Goal: Task Accomplishment & Management: Manage account settings

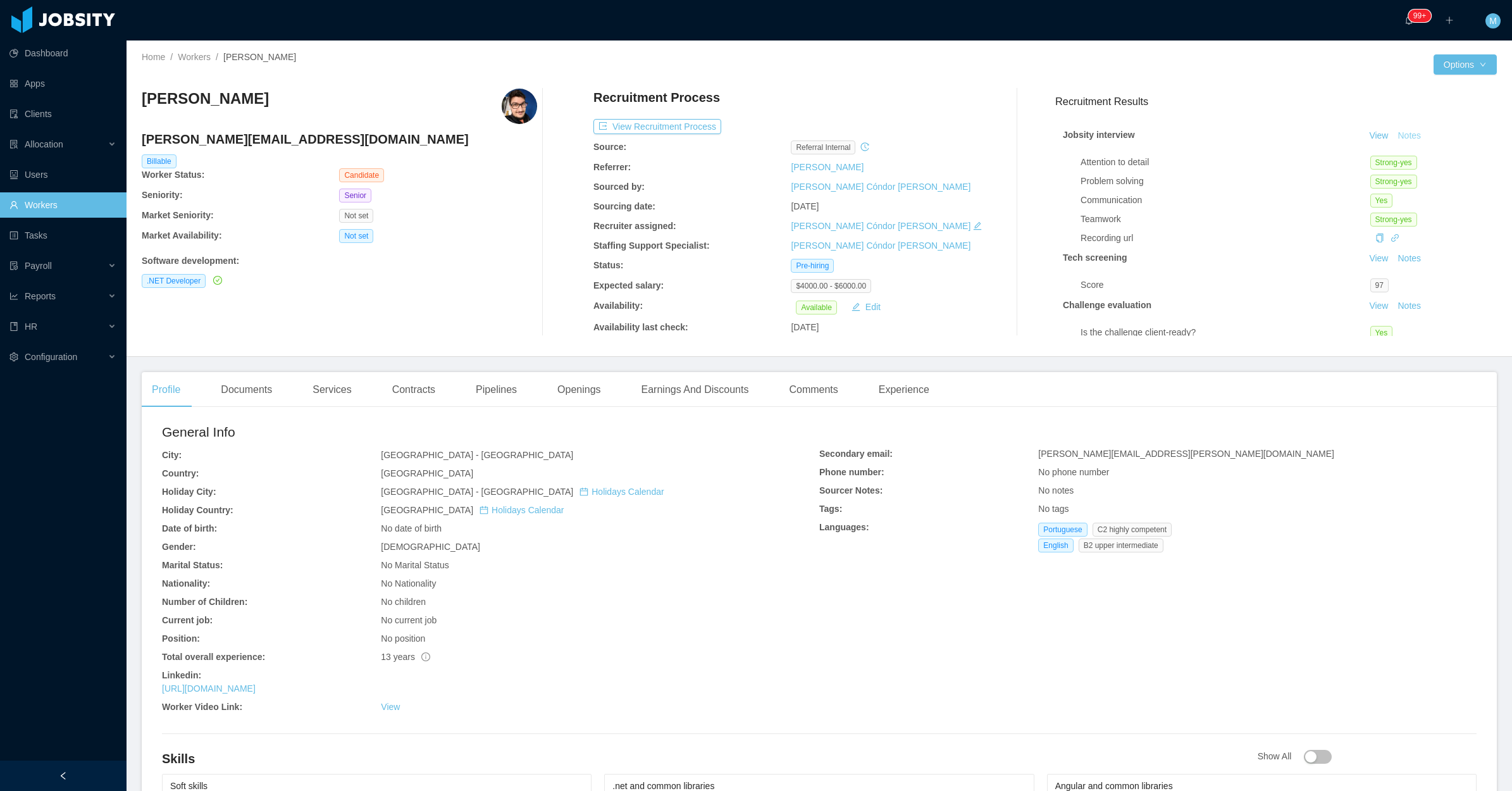
click at [1392, 136] on button "Notes" at bounding box center [1408, 135] width 34 height 15
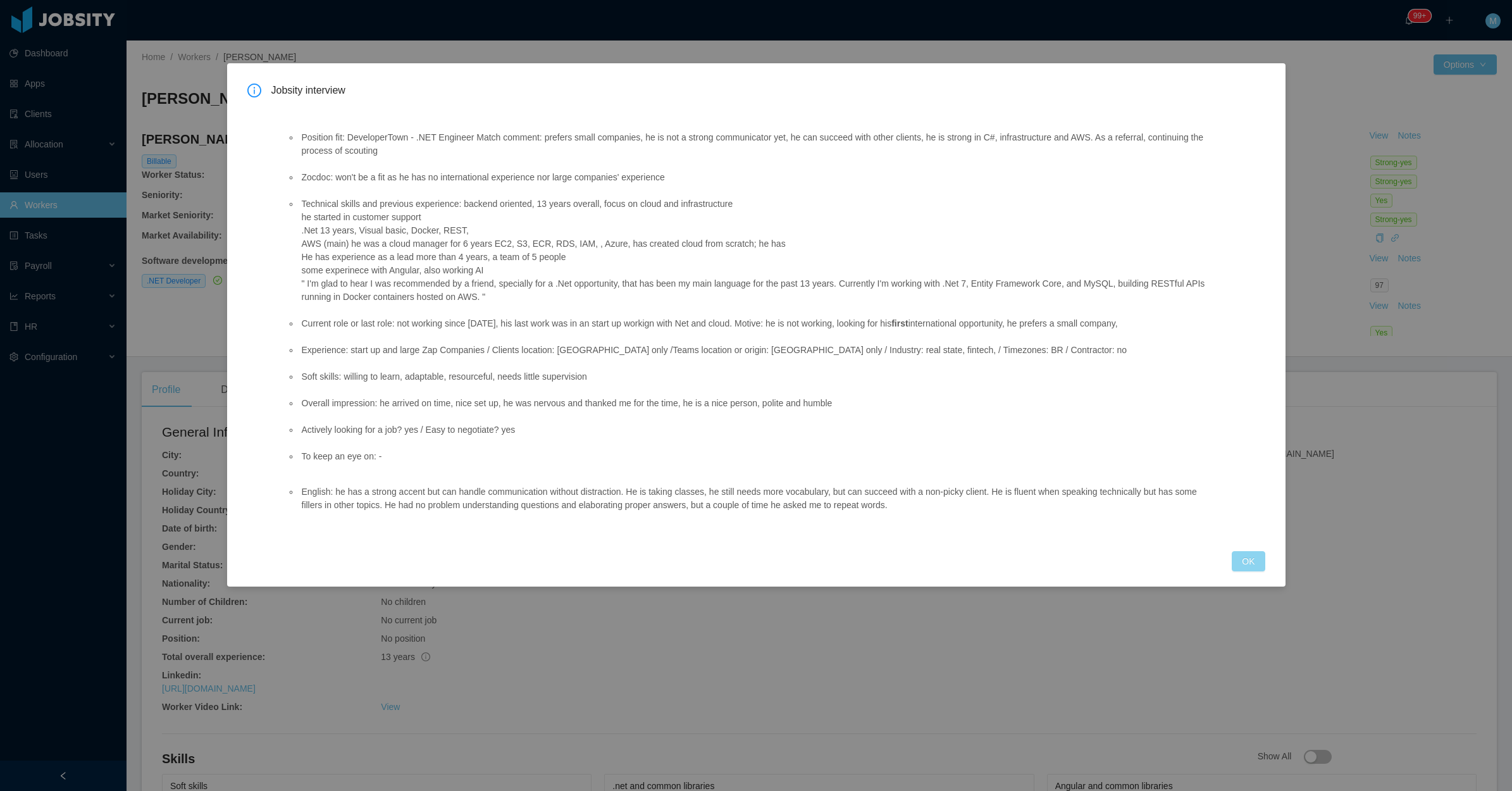
click at [1253, 560] on button "OK" at bounding box center [1248, 561] width 33 height 20
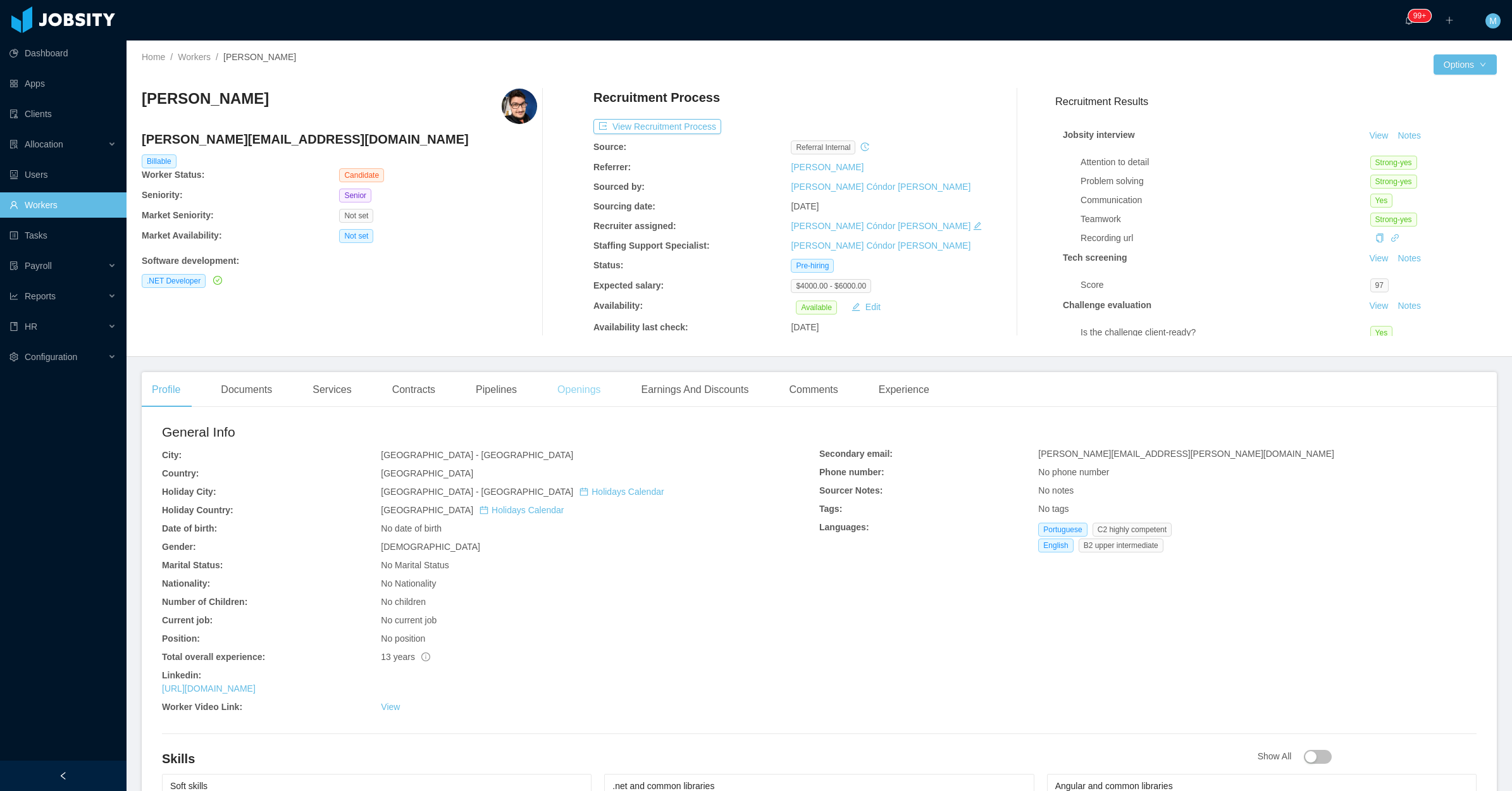
click at [560, 378] on div "Openings" at bounding box center [578, 389] width 64 height 35
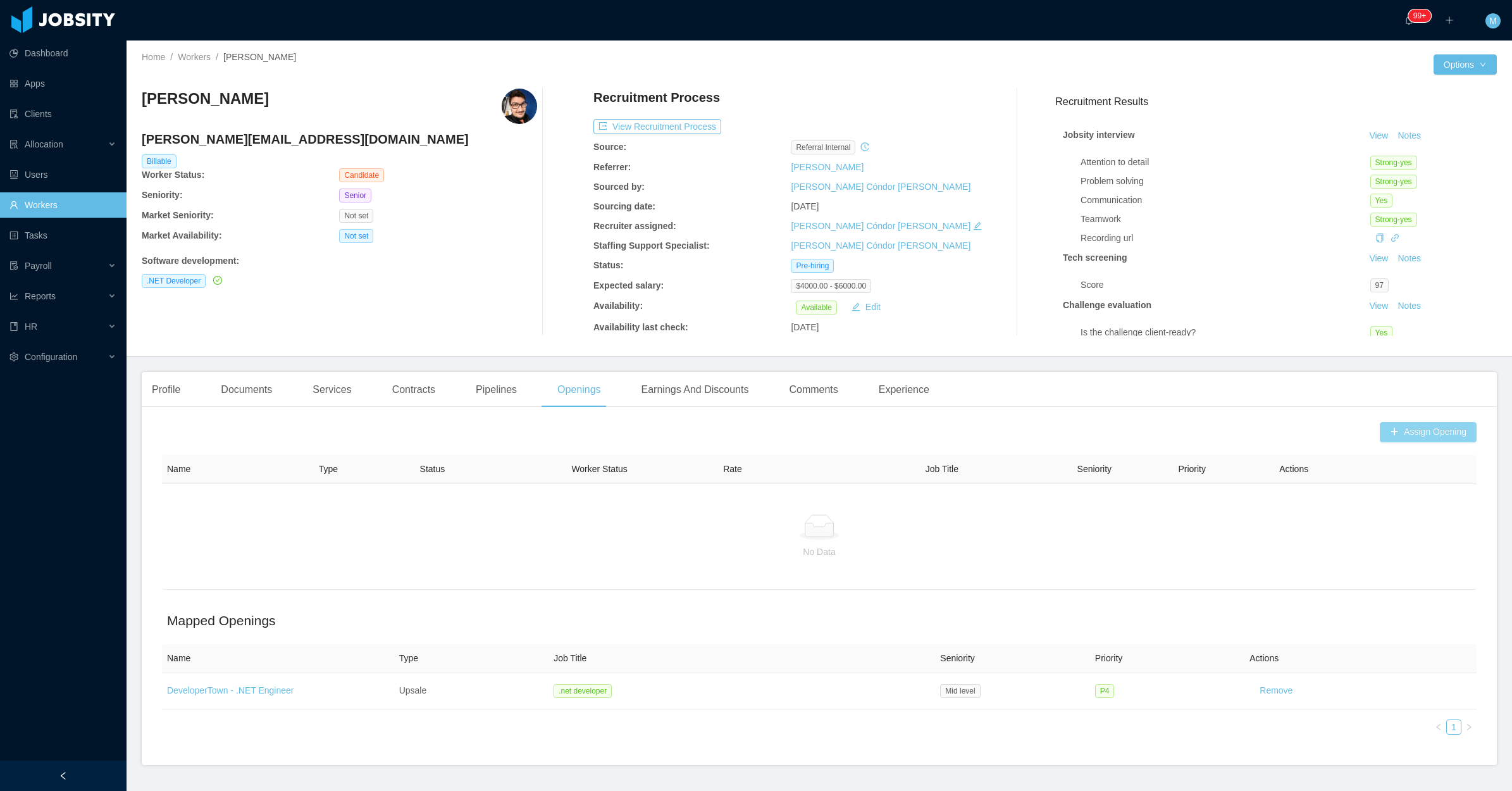
click at [1421, 426] on button "Assign Opening" at bounding box center [1427, 432] width 97 height 20
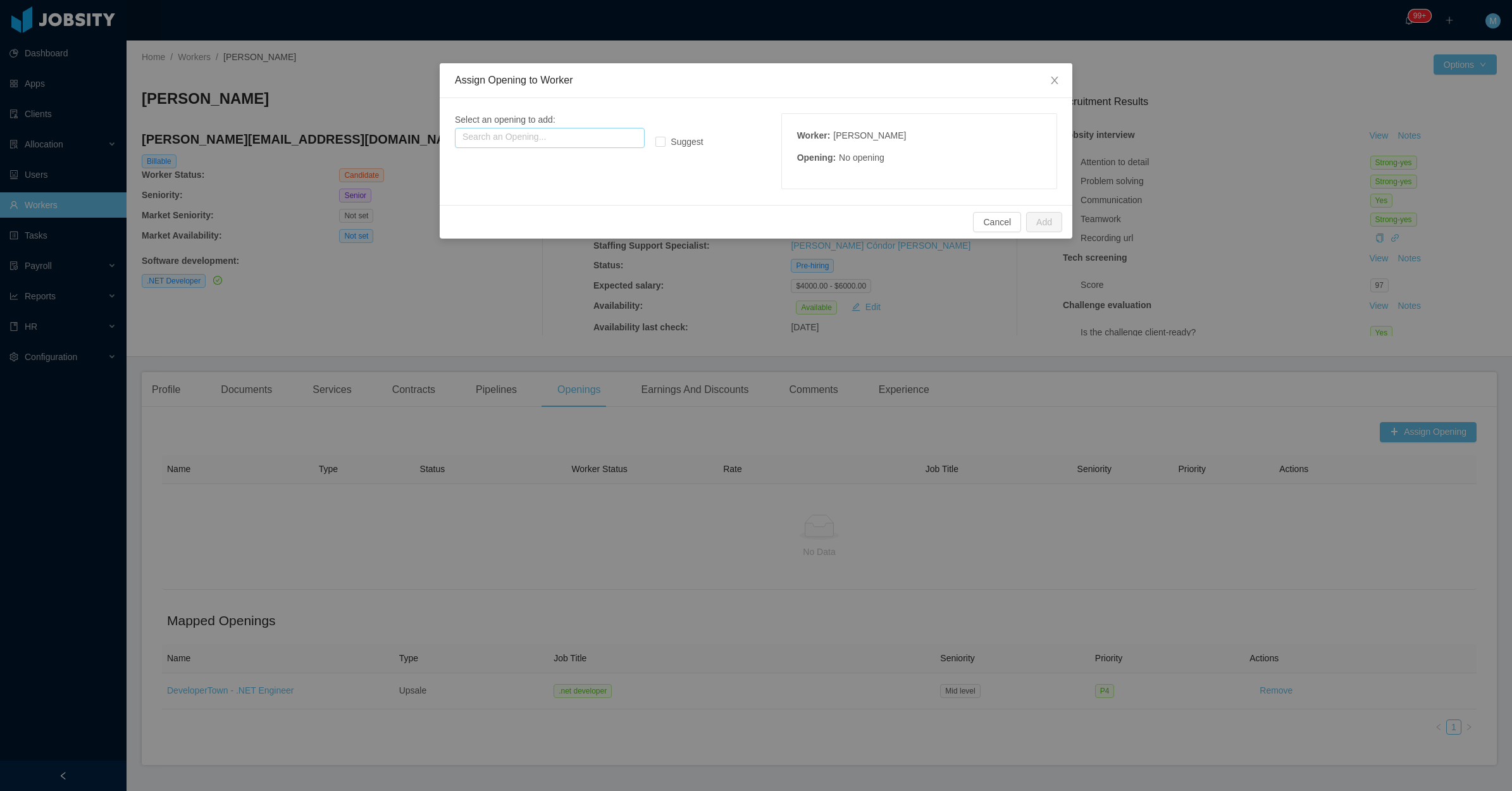
click at [563, 138] on input "text" at bounding box center [549, 138] width 189 height 20
type input "*"
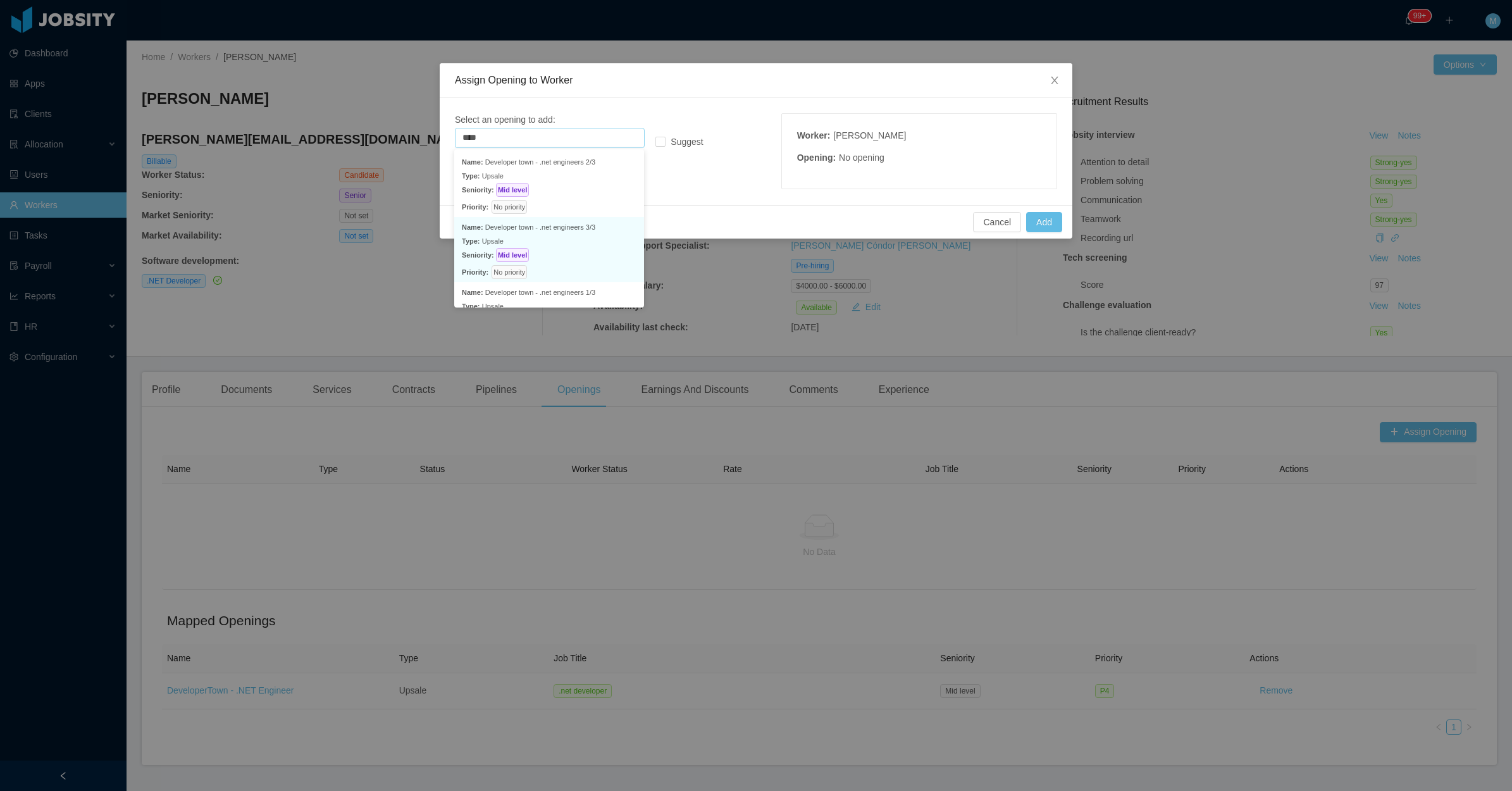
click at [572, 242] on p "Type: Upsale" at bounding box center [549, 241] width 174 height 14
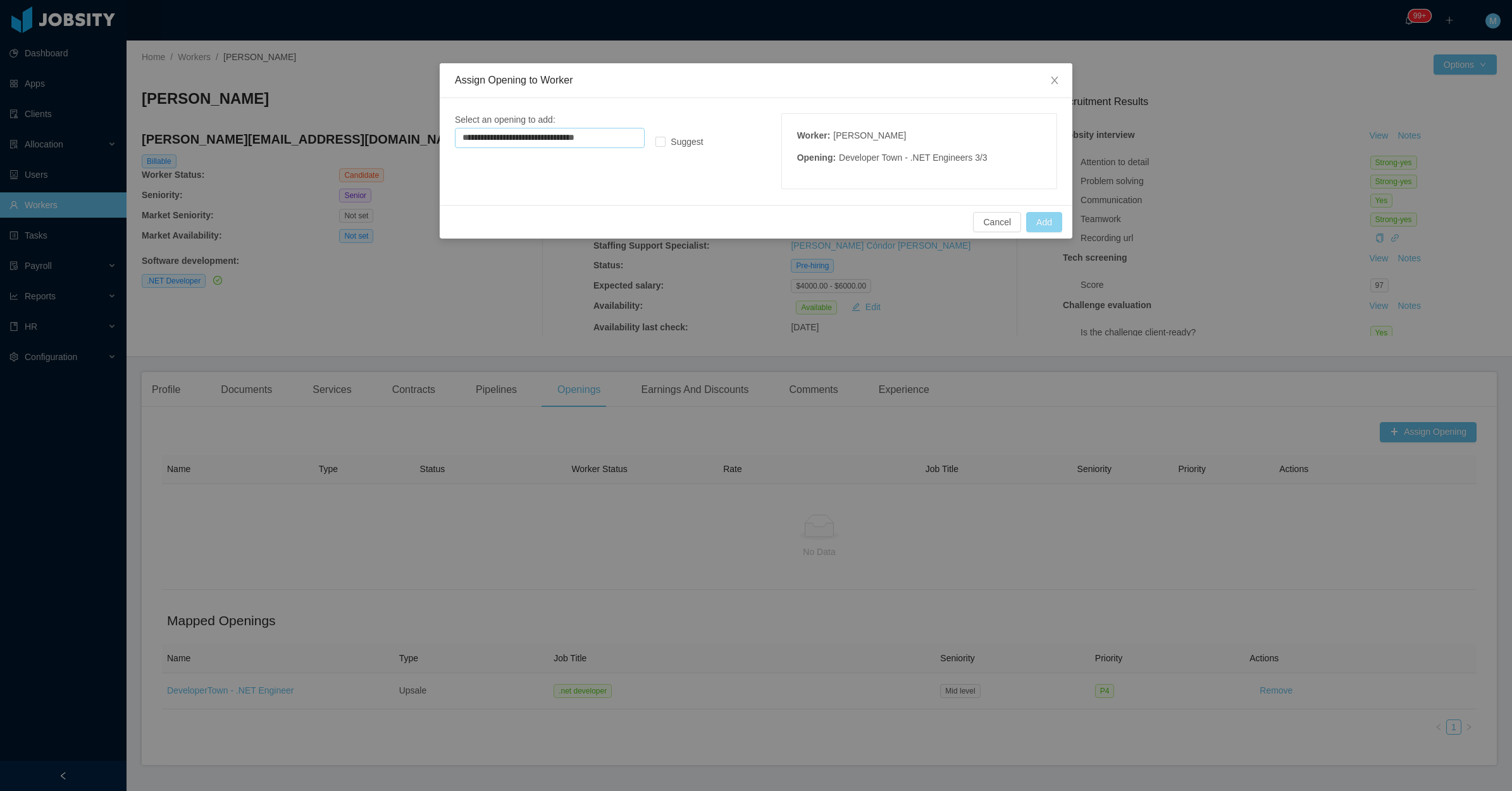
type input "**********"
click at [1055, 225] on button "Add" at bounding box center [1044, 223] width 36 height 20
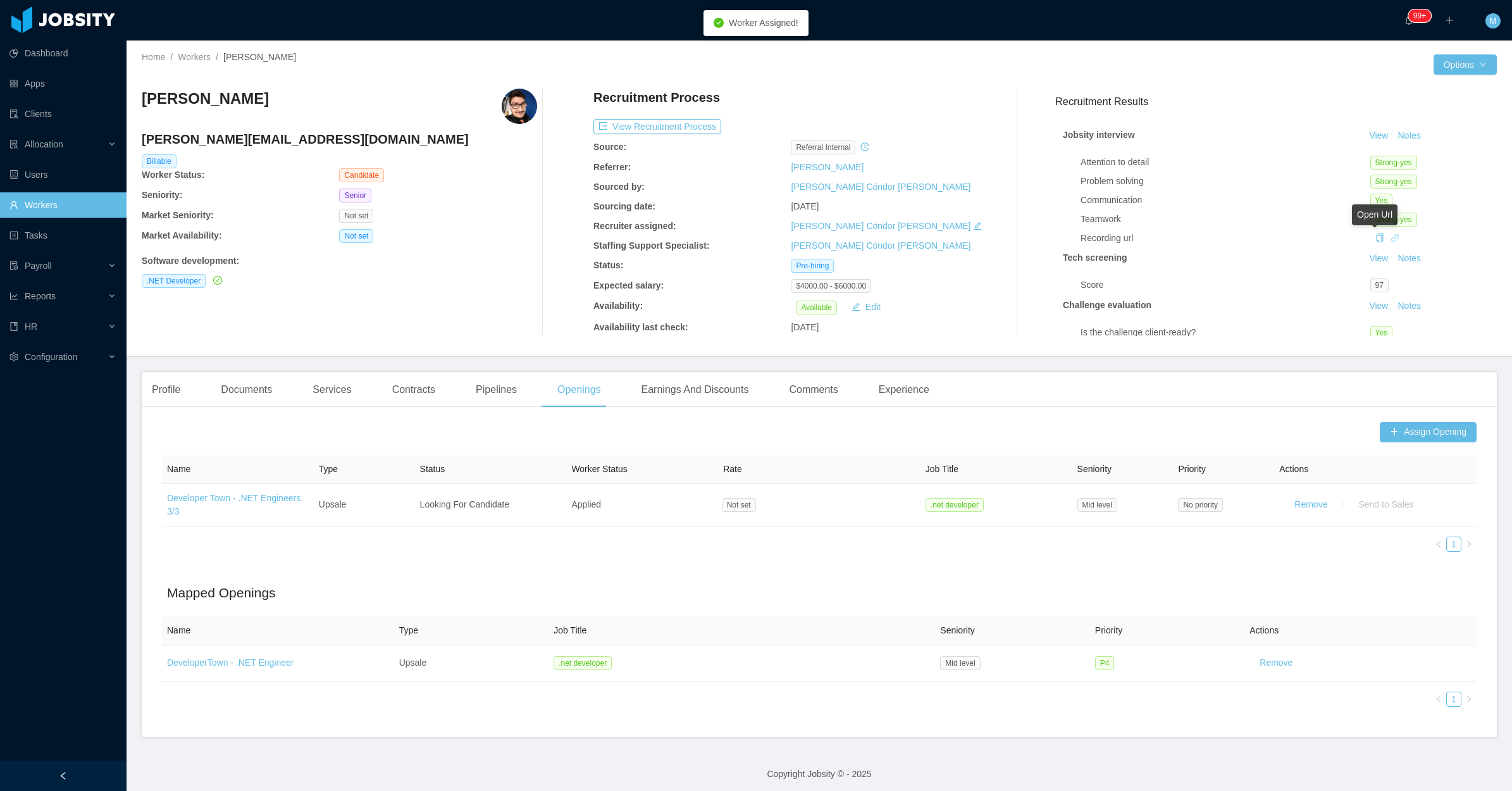
click at [1390, 235] on icon "icon: link" at bounding box center [1394, 237] width 9 height 9
drag, startPoint x: 269, startPoint y: 108, endPoint x: 131, endPoint y: 105, distance: 138.0
click at [131, 105] on div "Home / Workers / Luis Tassinari / Options Luis Tassinari luis.htignacio@gmail.c…" at bounding box center [819, 199] width 1385 height 316
copy h3 "Luis Tassinari"
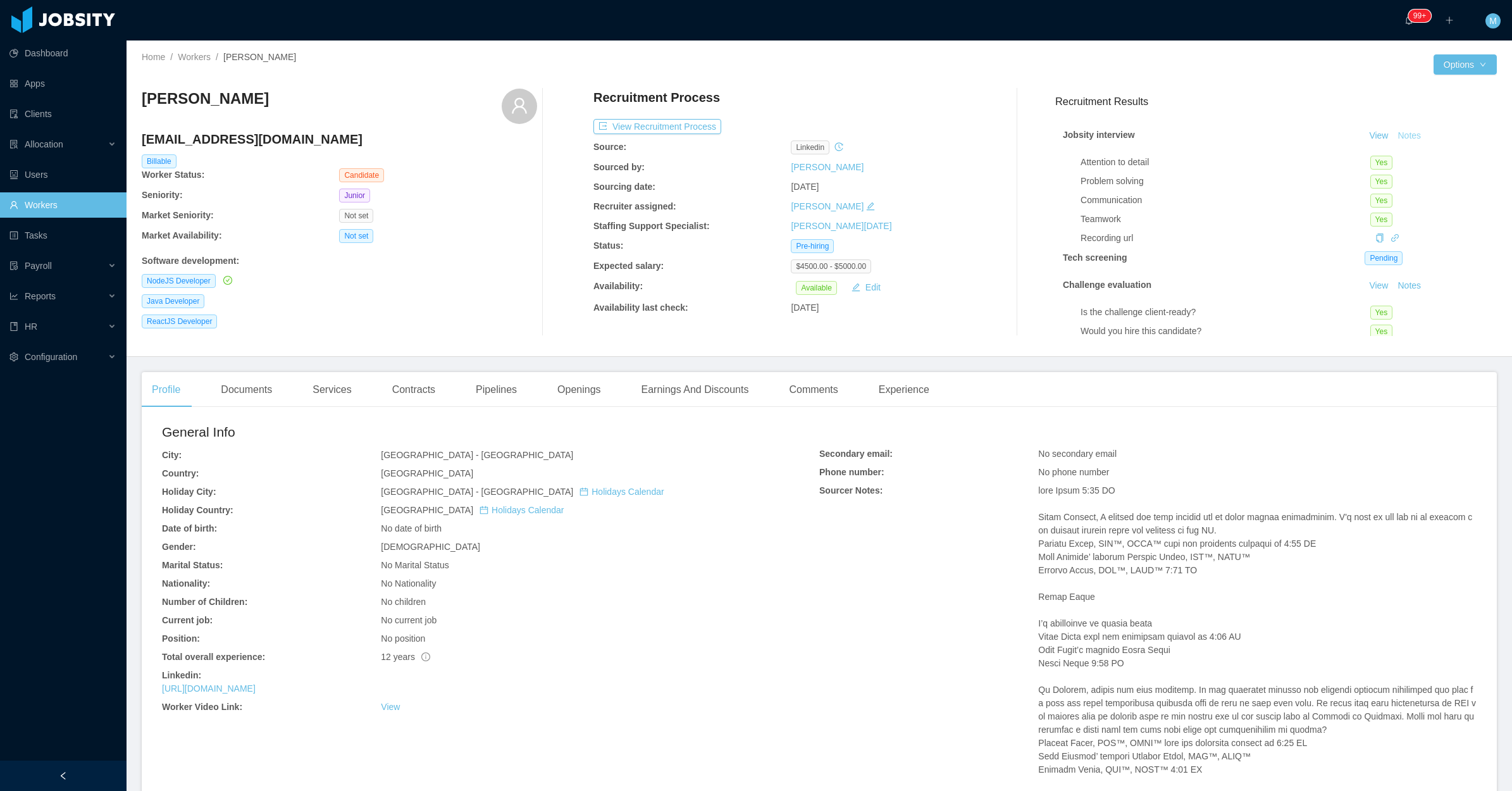
click at [1399, 136] on button "Notes" at bounding box center [1408, 135] width 34 height 15
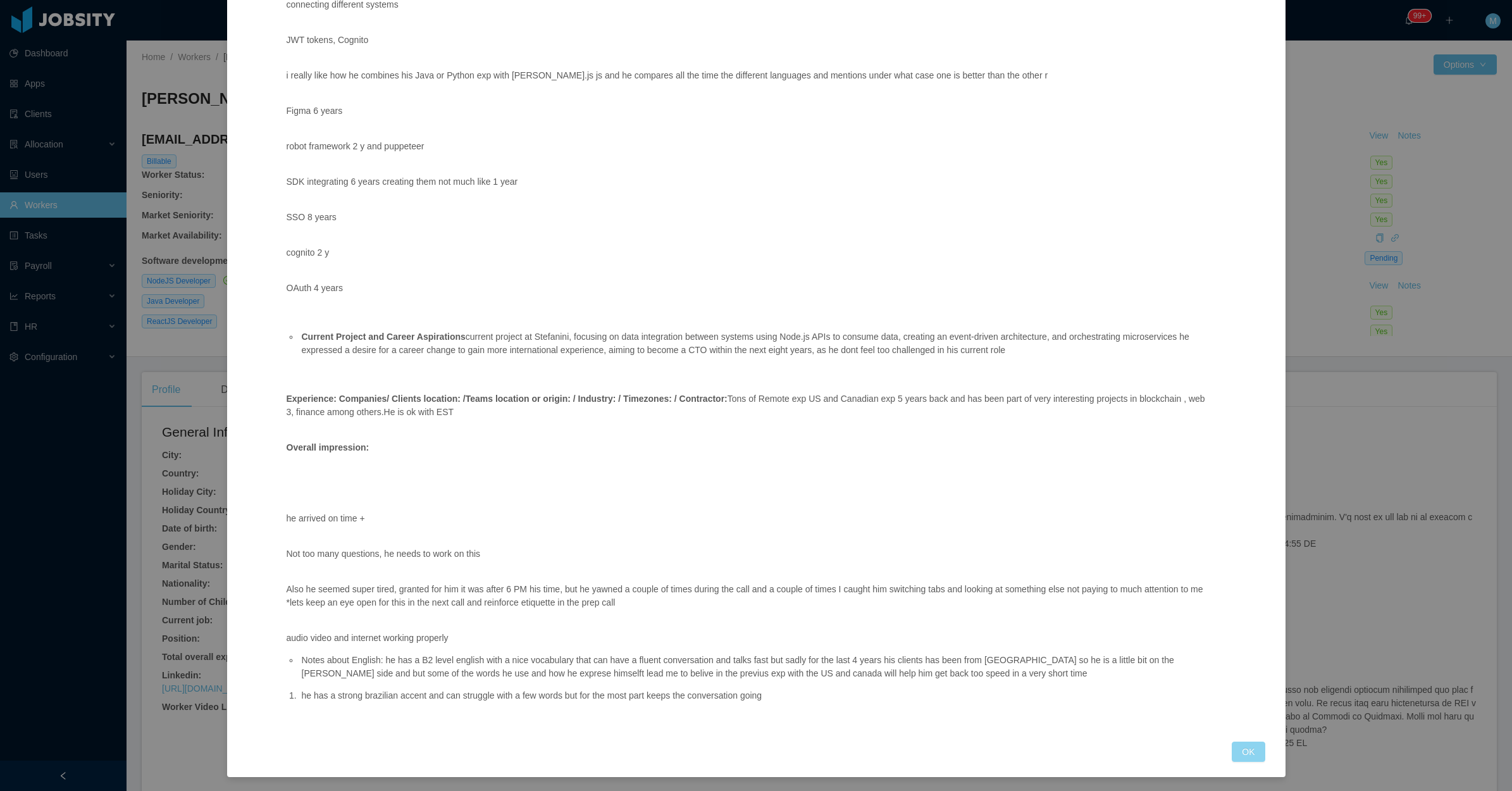
scroll to position [484, 0]
drag, startPoint x: 1235, startPoint y: 745, endPoint x: 1029, endPoint y: 638, distance: 232.1
click at [1238, 748] on button "OK" at bounding box center [1248, 751] width 33 height 20
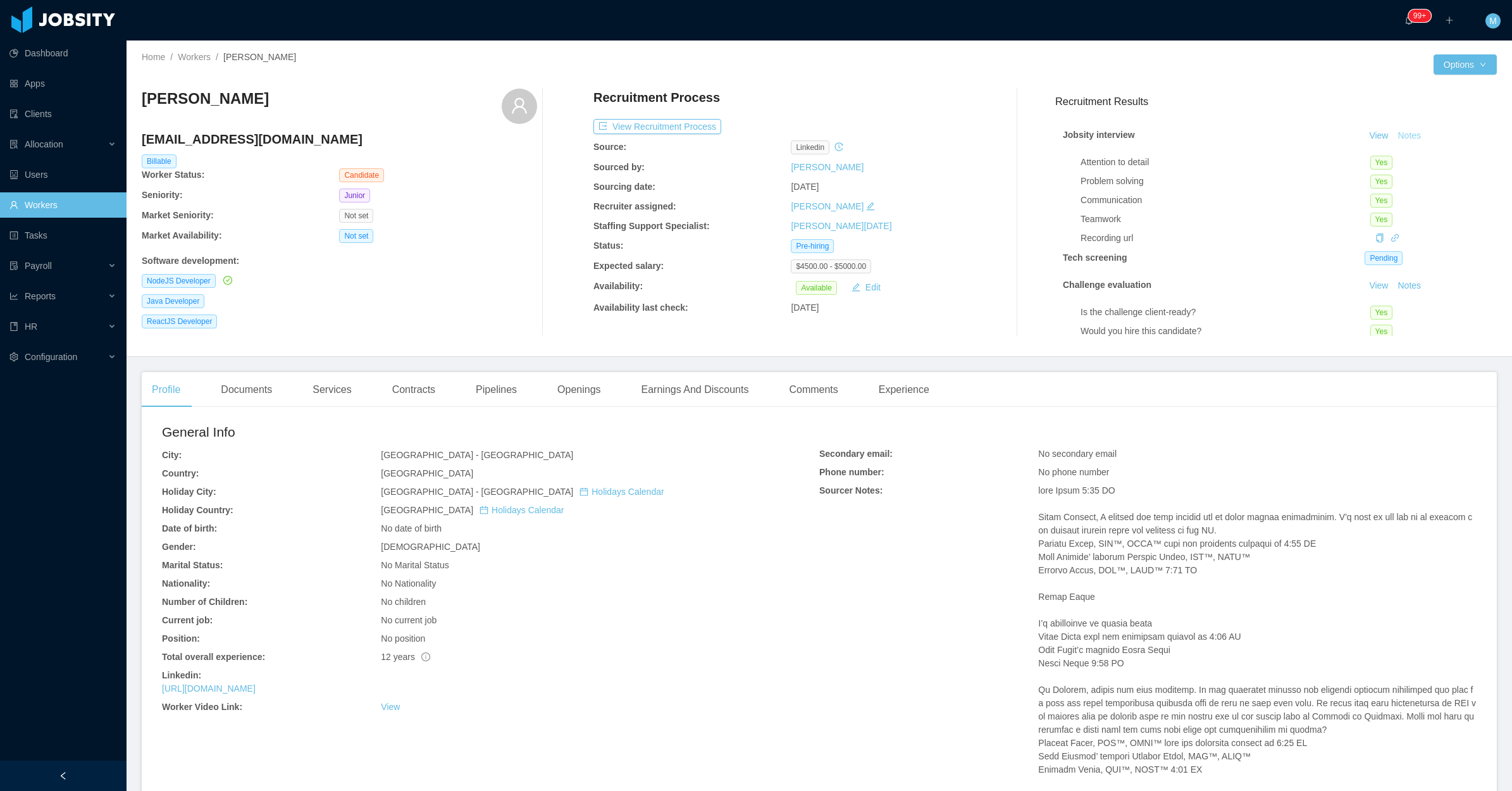
scroll to position [421, 0]
click at [661, 125] on button "View Recruitment Process" at bounding box center [657, 126] width 128 height 15
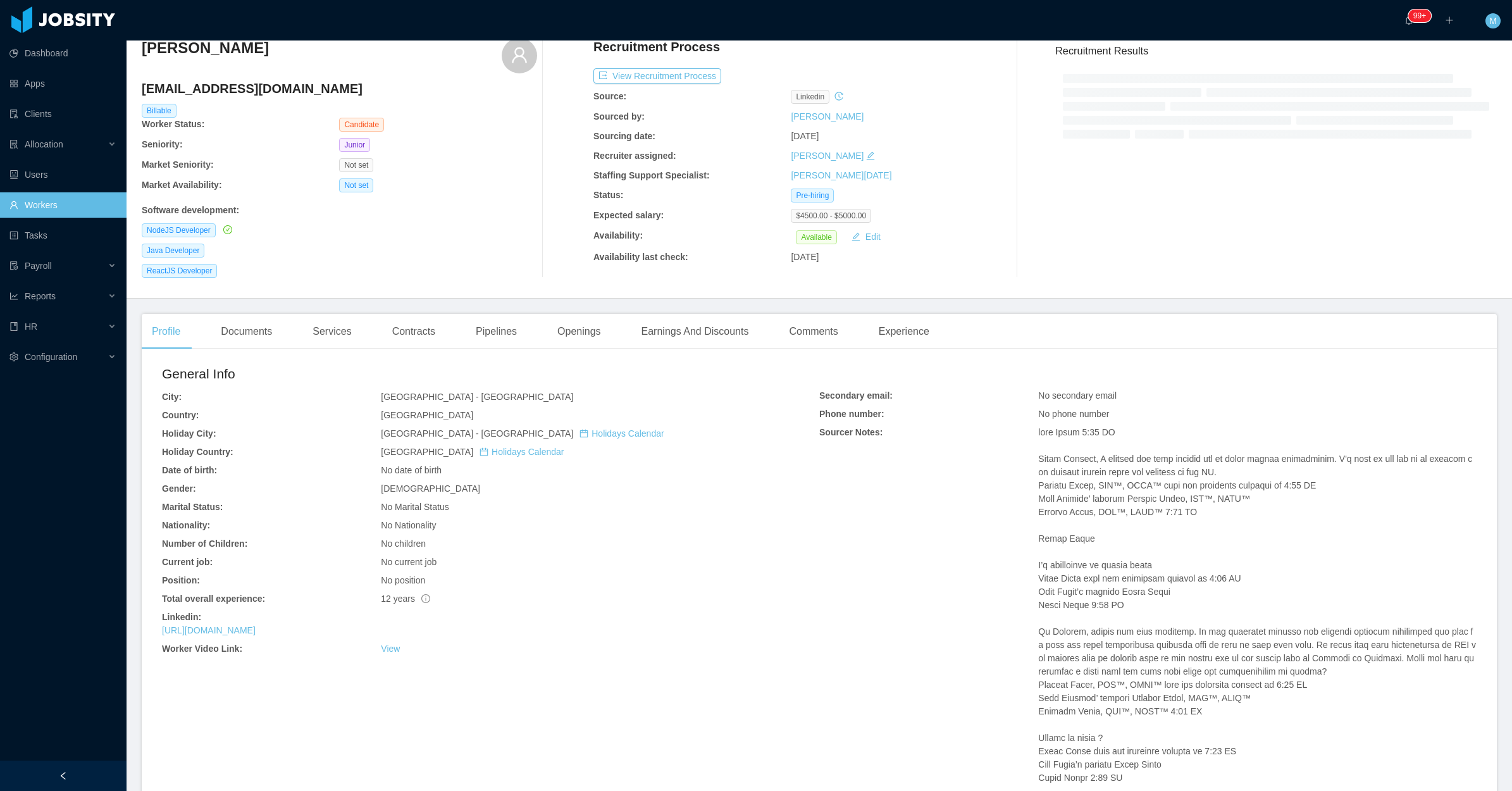
scroll to position [79, 0]
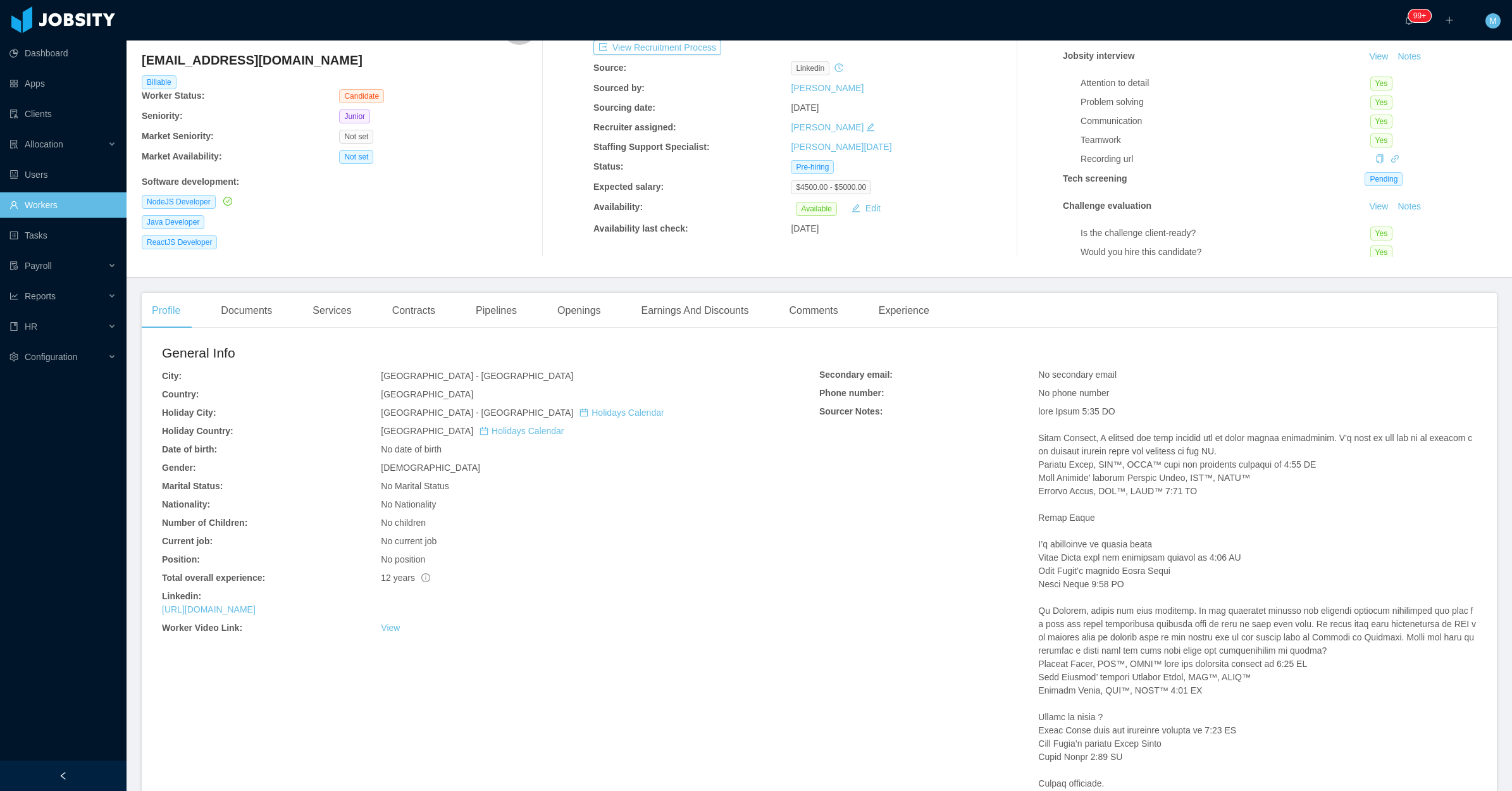
drag, startPoint x: 294, startPoint y: 597, endPoint x: 263, endPoint y: 488, distance: 113.3
click at [266, 462] on div "Gender:" at bounding box center [271, 468] width 218 height 13
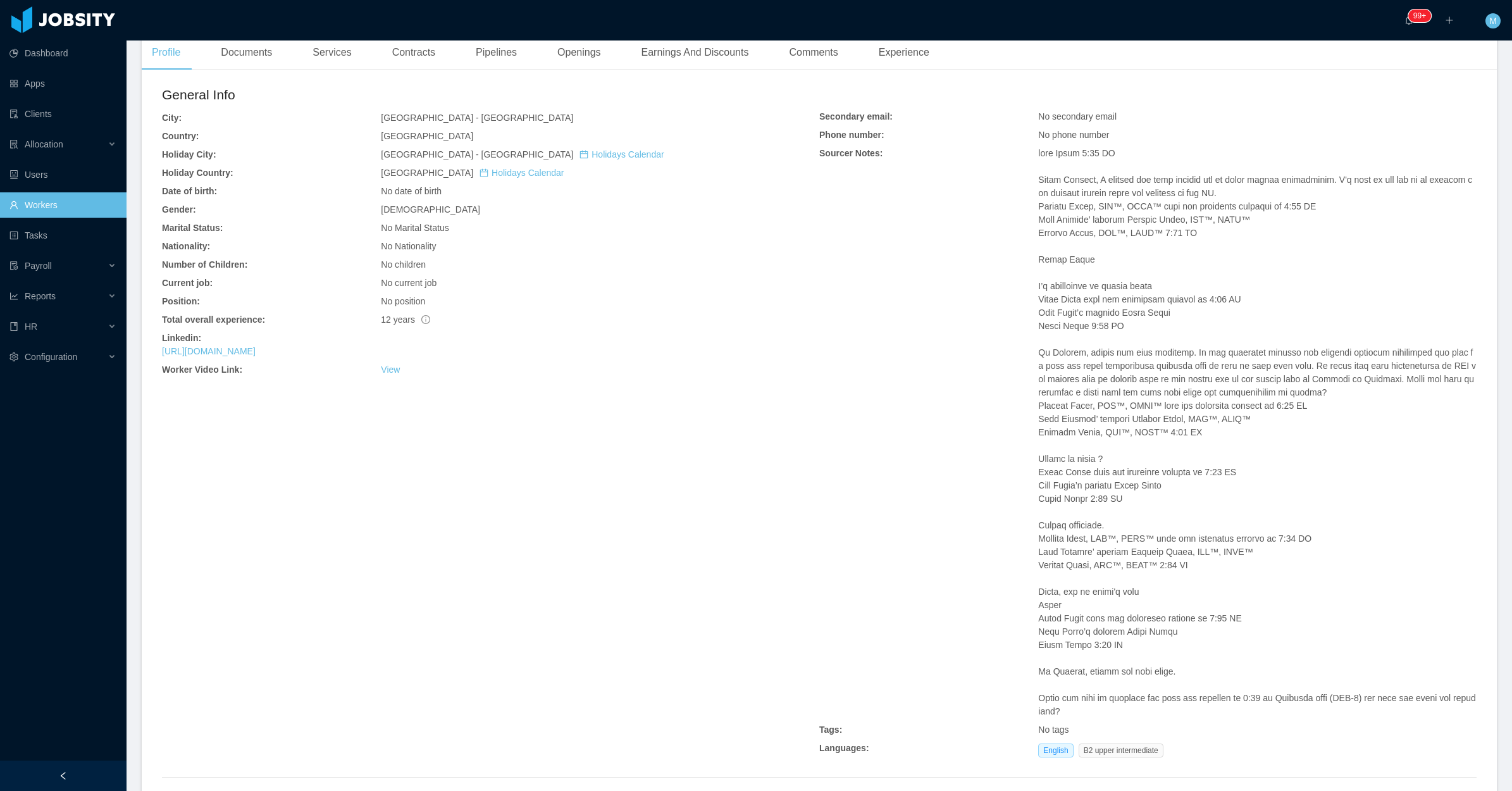
scroll to position [396, 0]
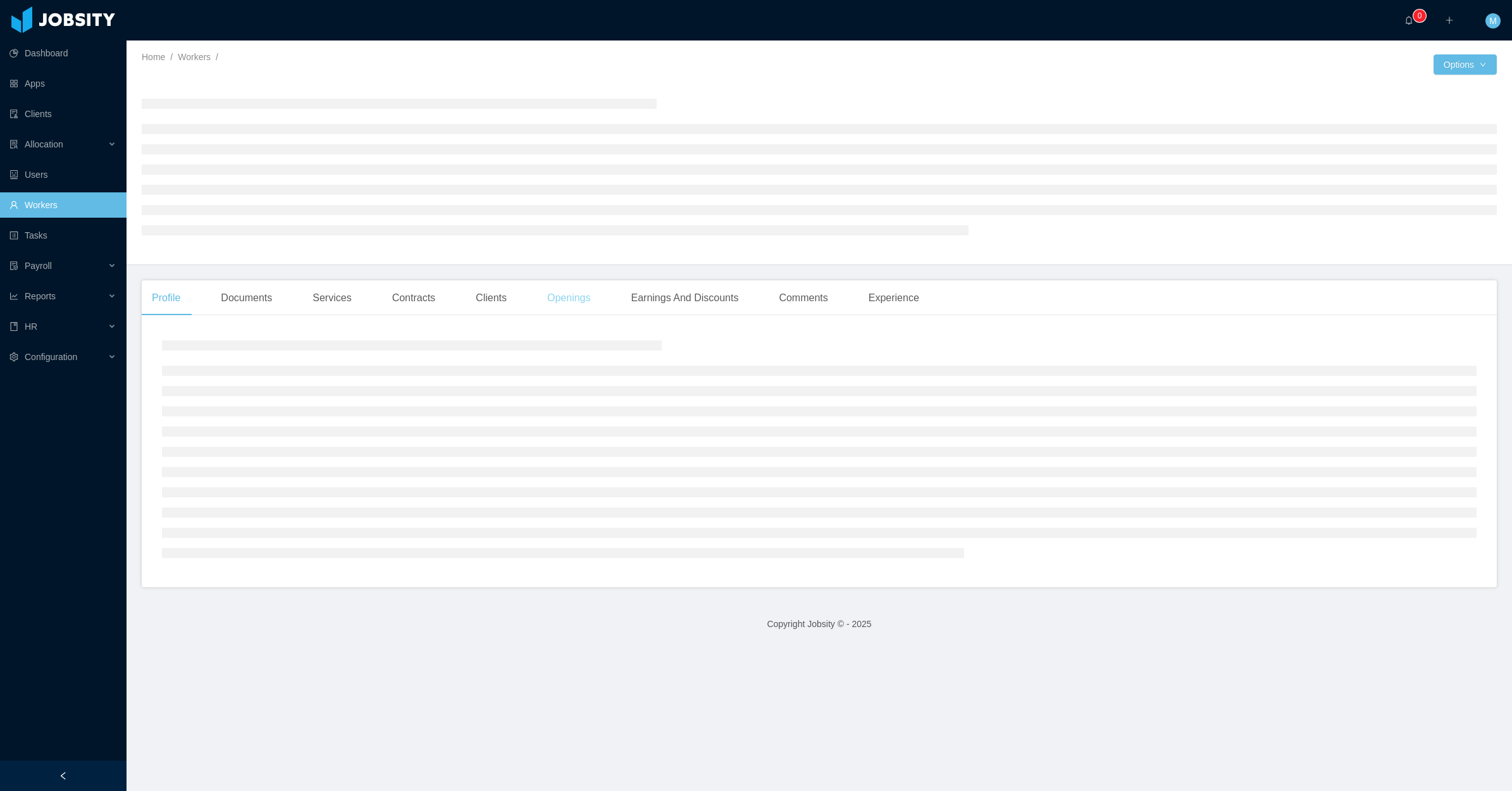
click at [564, 305] on div "Openings" at bounding box center [568, 298] width 64 height 35
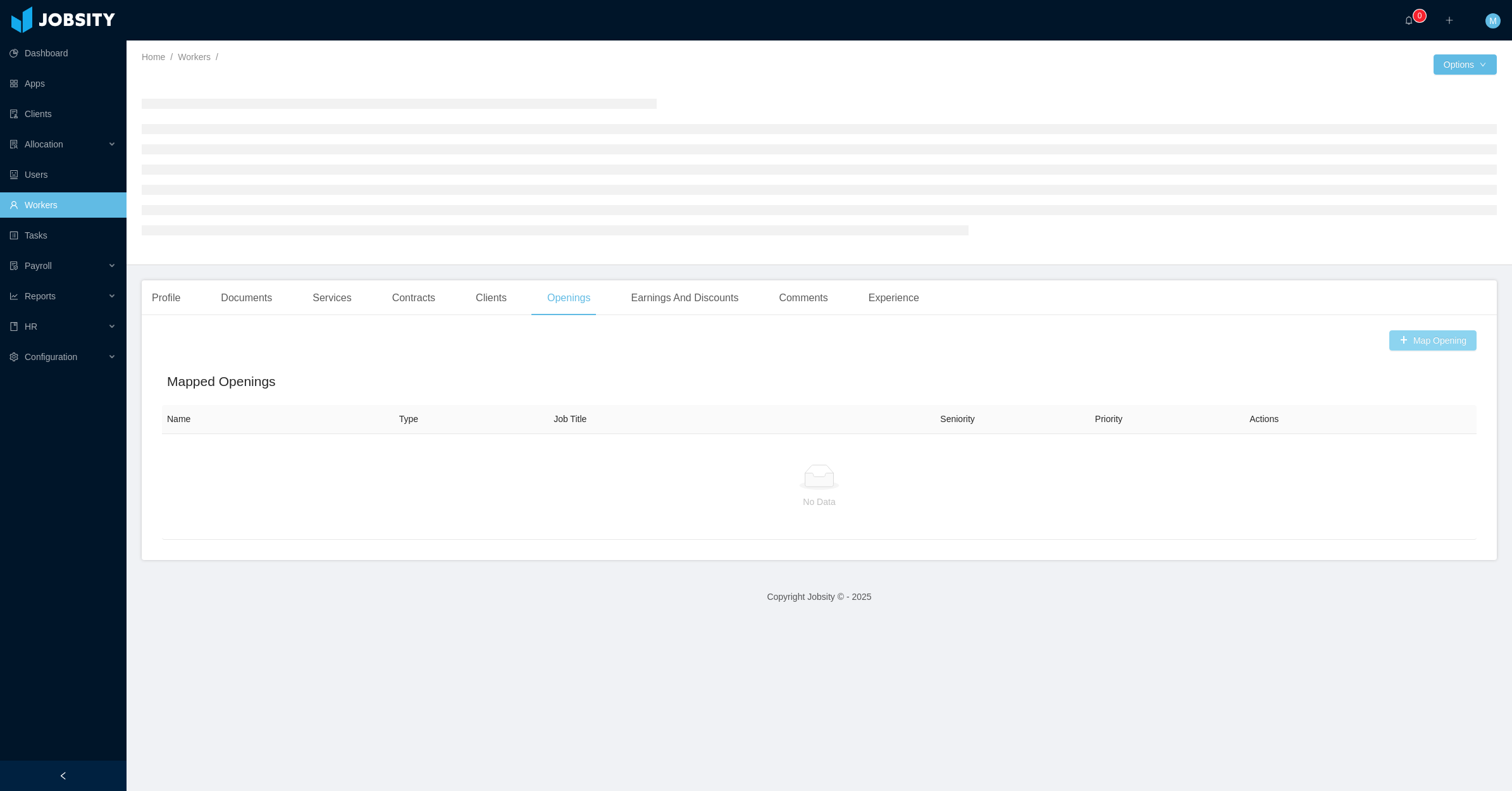
click at [1418, 342] on button "Map Opening" at bounding box center [1432, 340] width 87 height 20
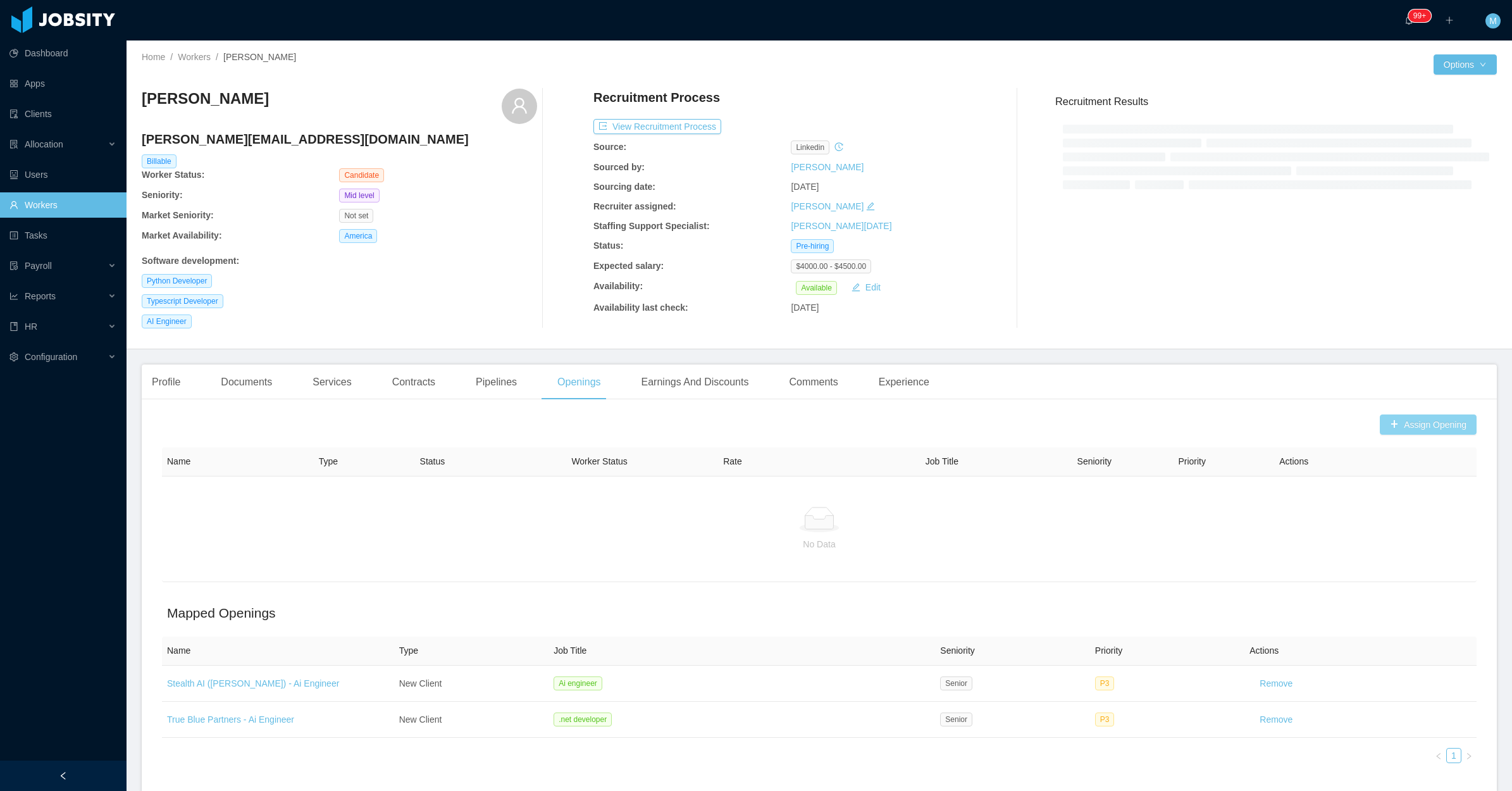
click at [1389, 428] on button "Assign Opening" at bounding box center [1427, 425] width 97 height 20
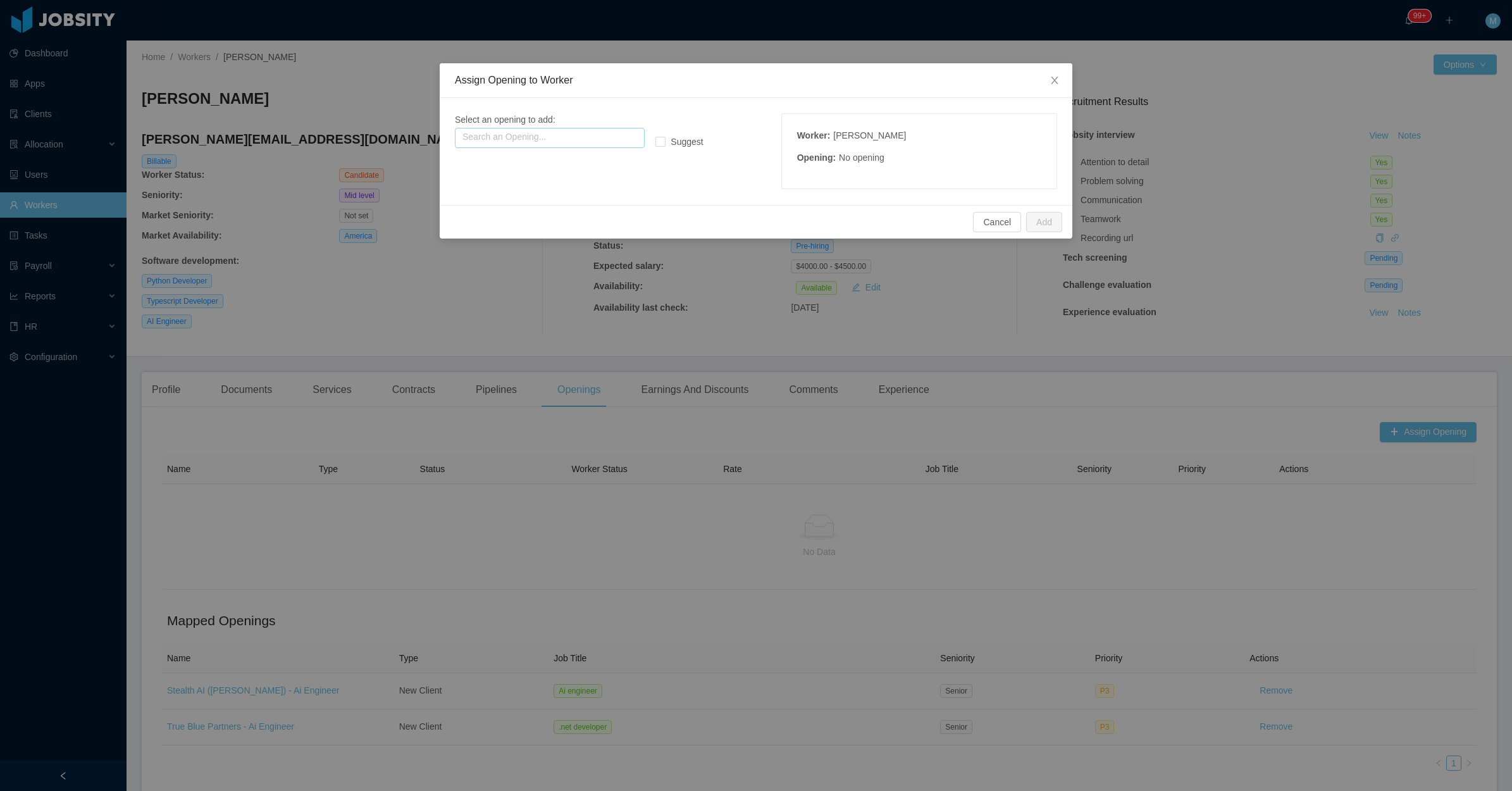
click at [513, 130] on input "text" at bounding box center [549, 138] width 189 height 20
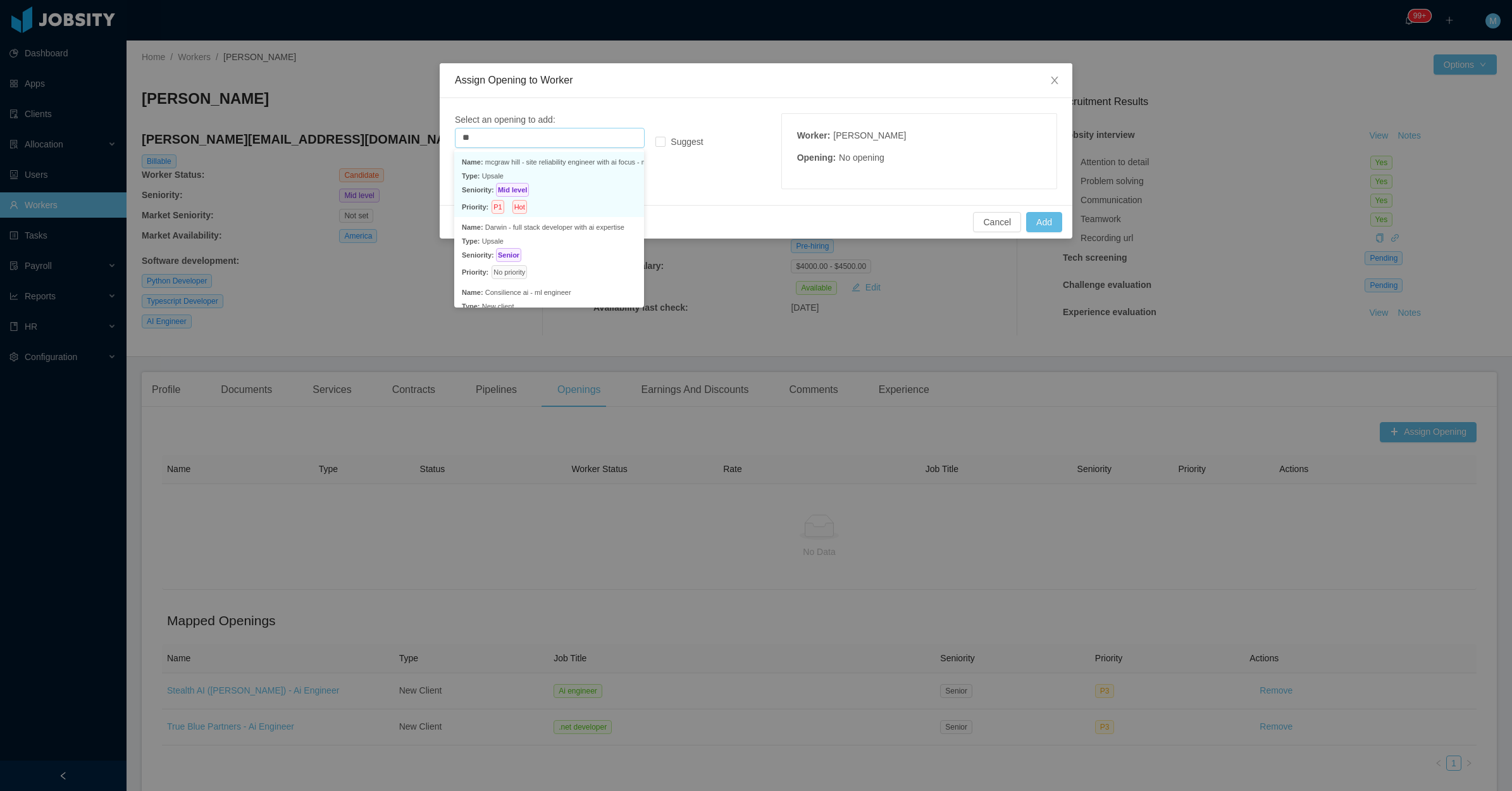
click at [573, 178] on p "Type: Upsale" at bounding box center [549, 176] width 174 height 14
type input "**********"
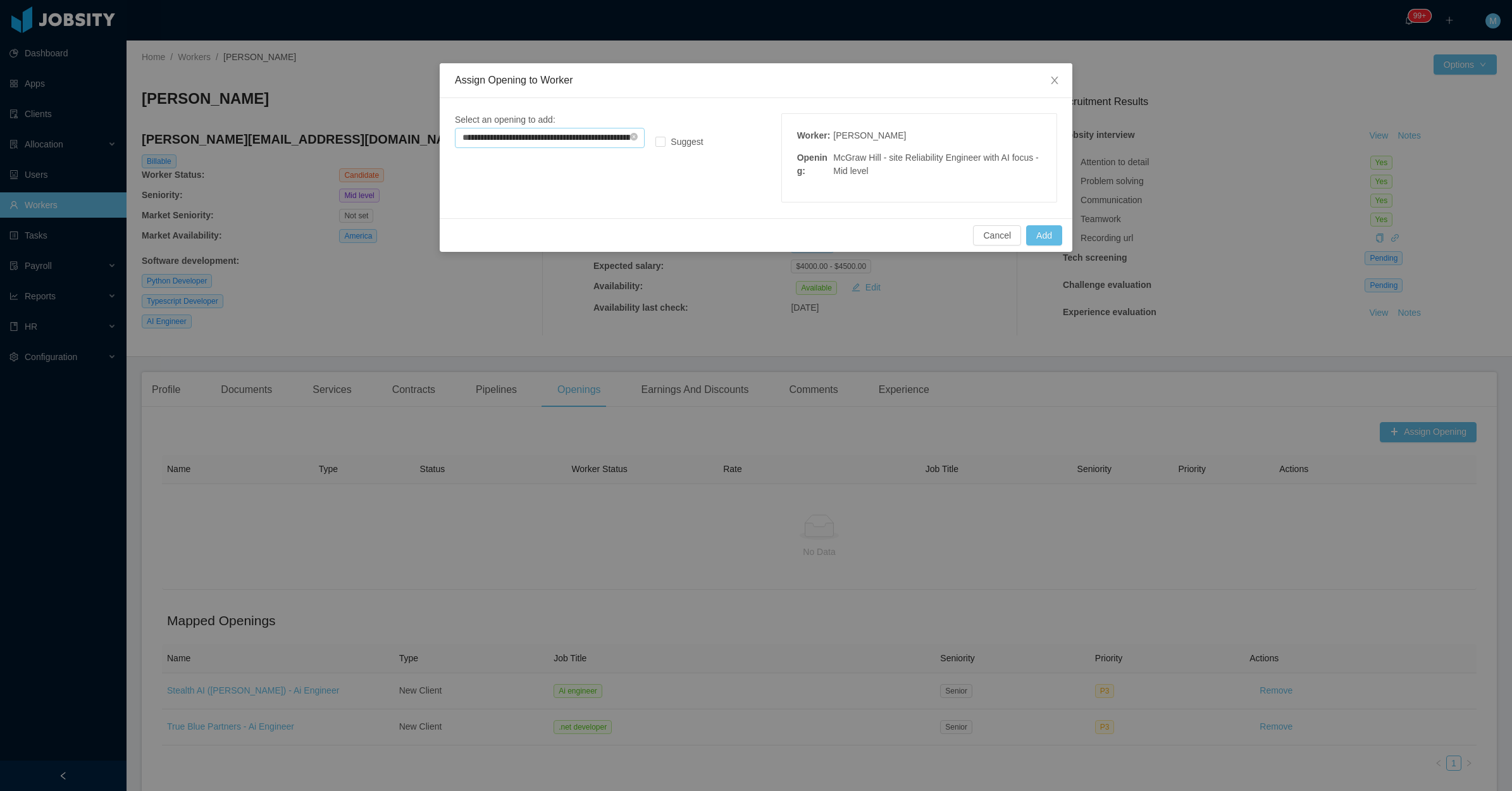
drag, startPoint x: 634, startPoint y: 133, endPoint x: 581, endPoint y: 131, distance: 53.0
click at [633, 133] on icon "icon: close-circle" at bounding box center [634, 137] width 8 height 8
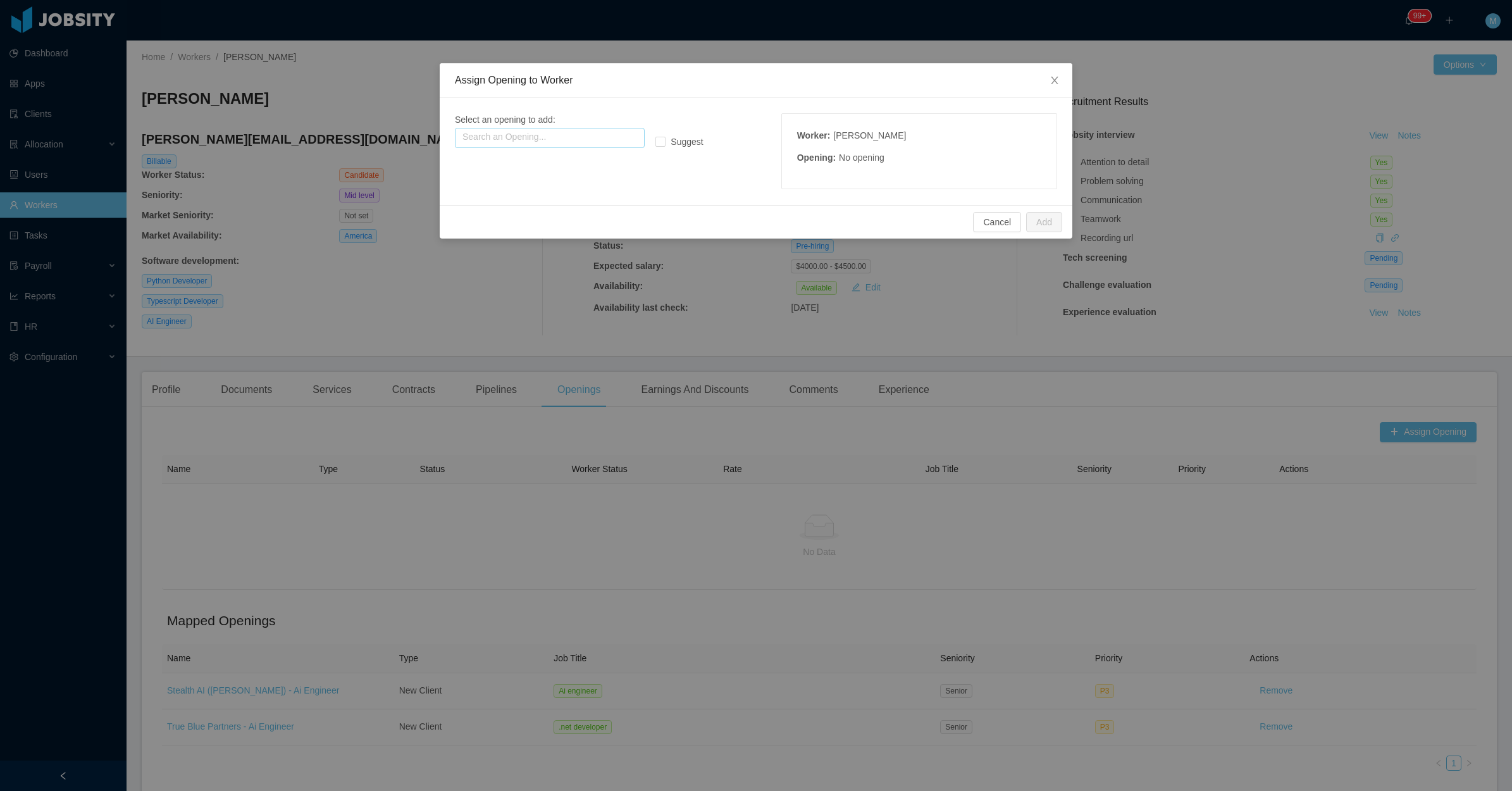
click at [579, 131] on input "text" at bounding box center [549, 138] width 189 height 20
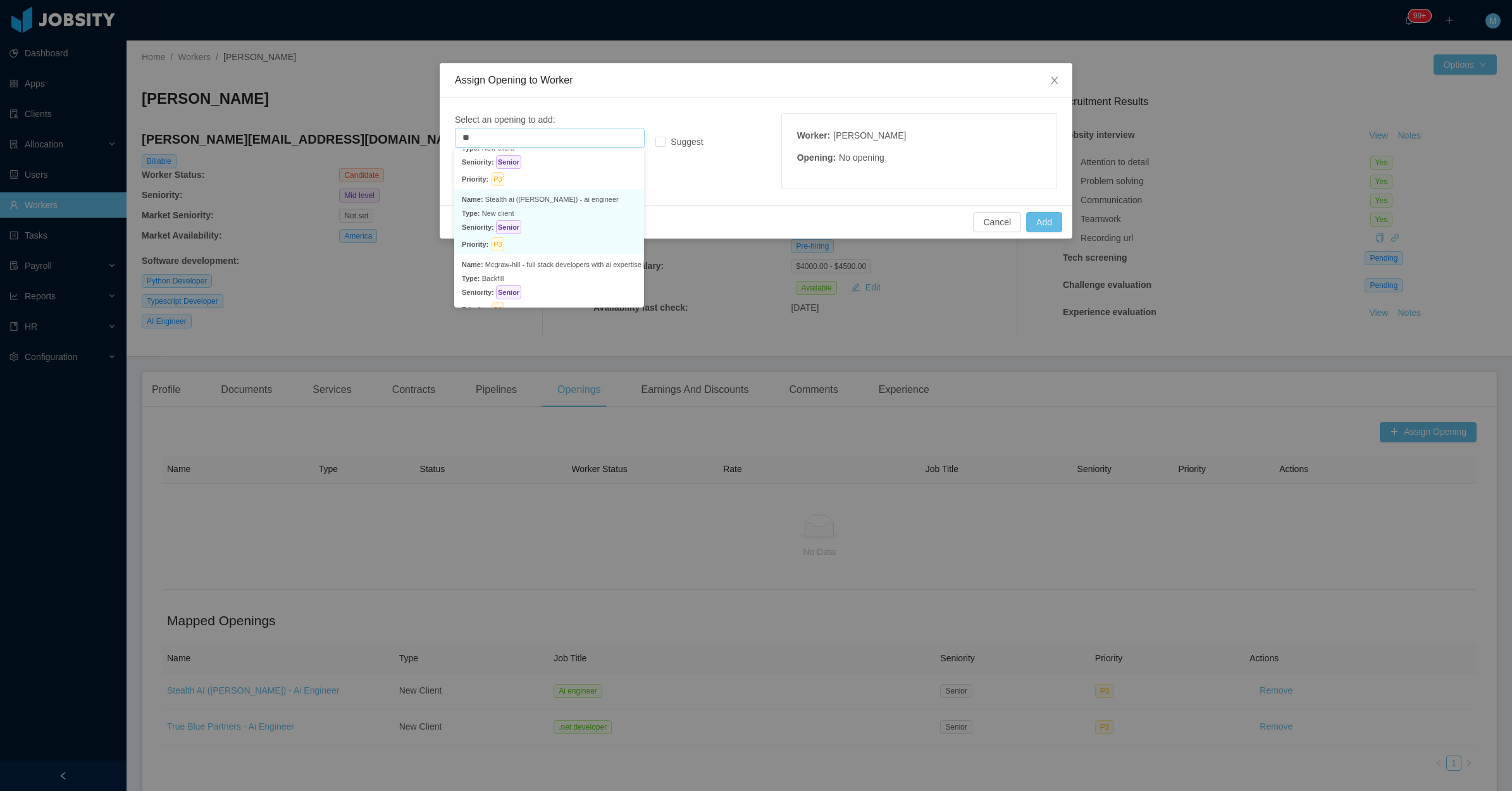
click at [582, 223] on p "Seniority: Senior" at bounding box center [549, 227] width 174 height 14
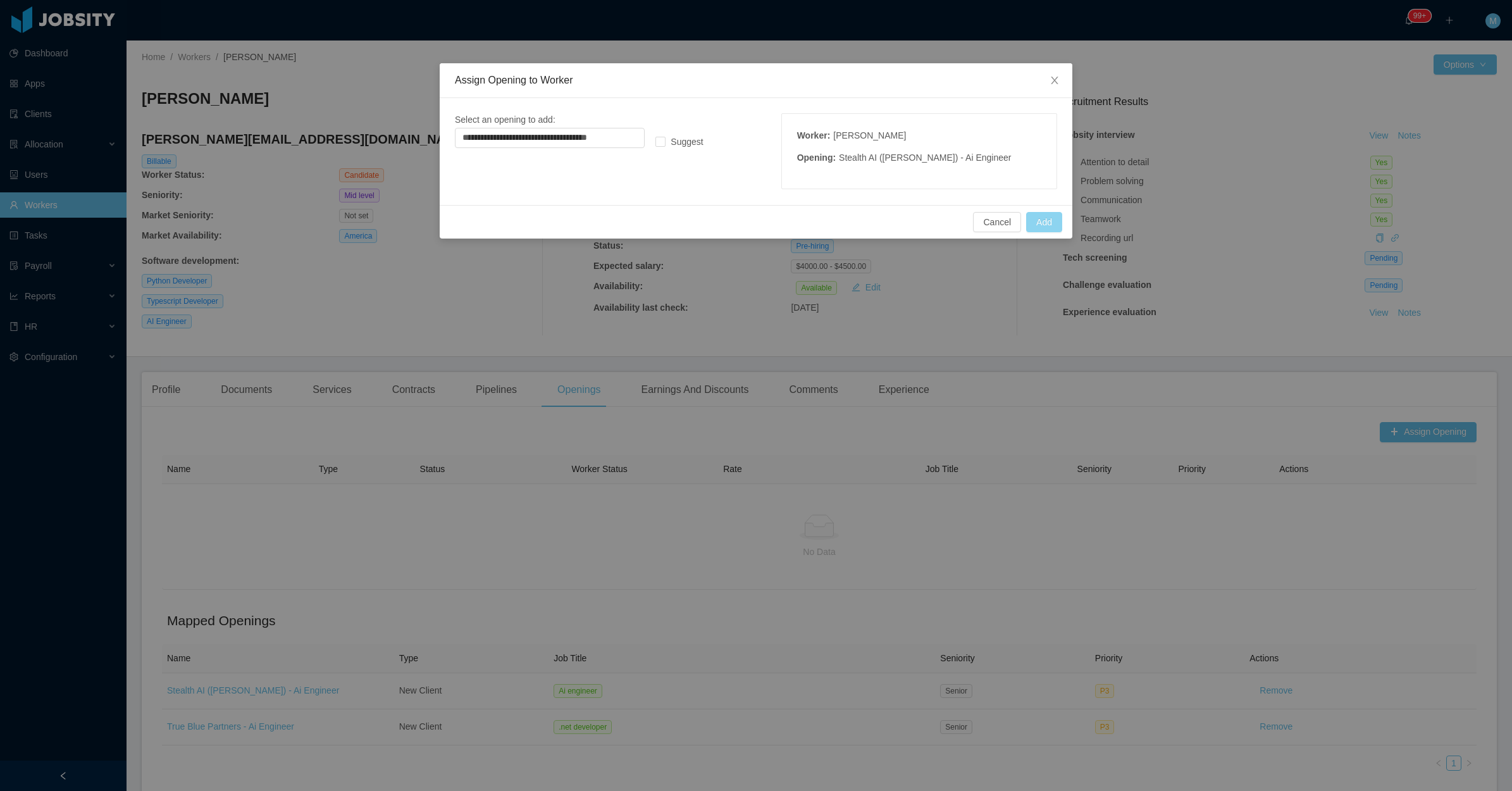
click at [1044, 223] on button "Add" at bounding box center [1044, 223] width 36 height 20
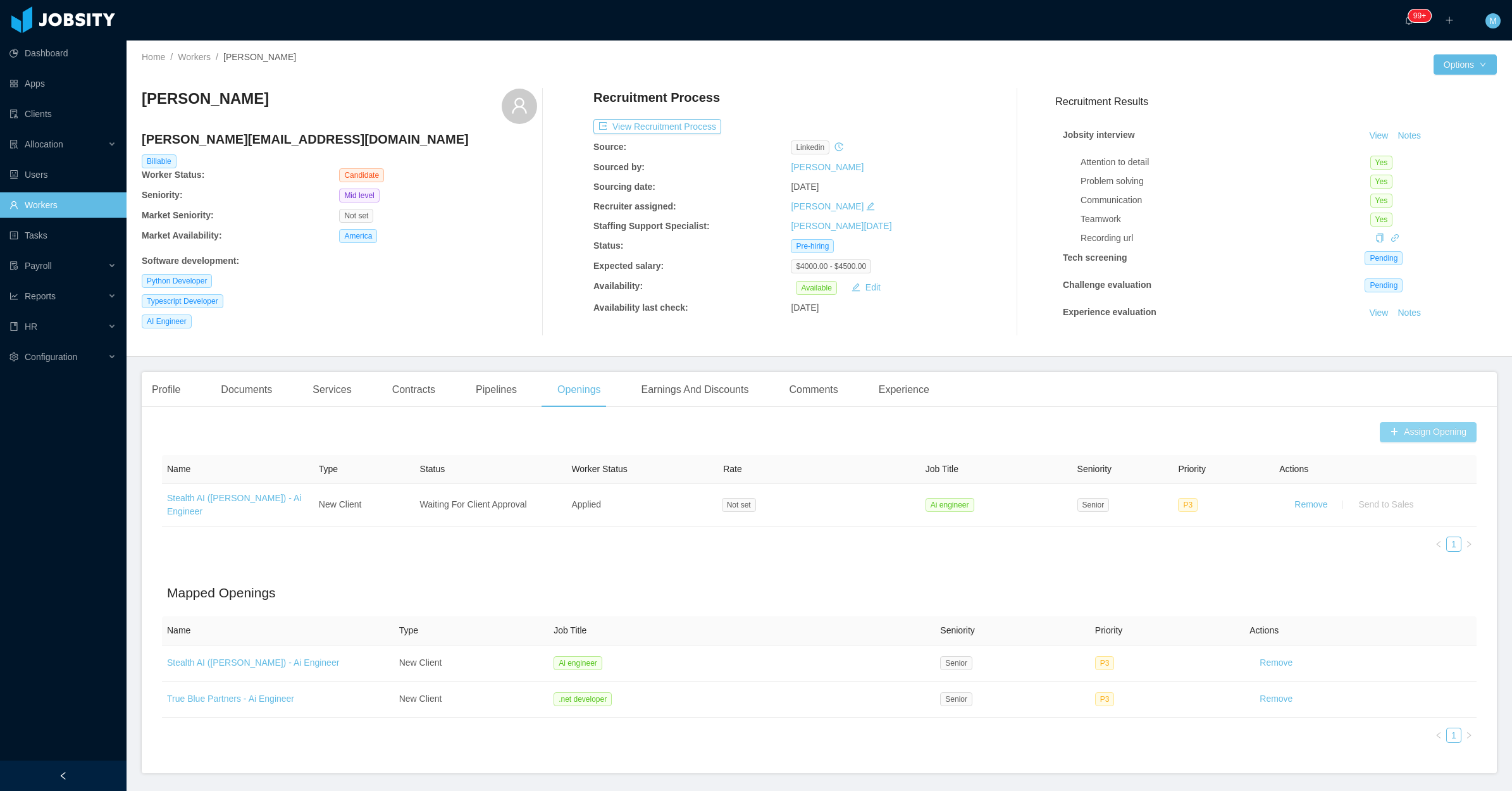
click at [1418, 430] on button "Assign Opening" at bounding box center [1427, 432] width 97 height 20
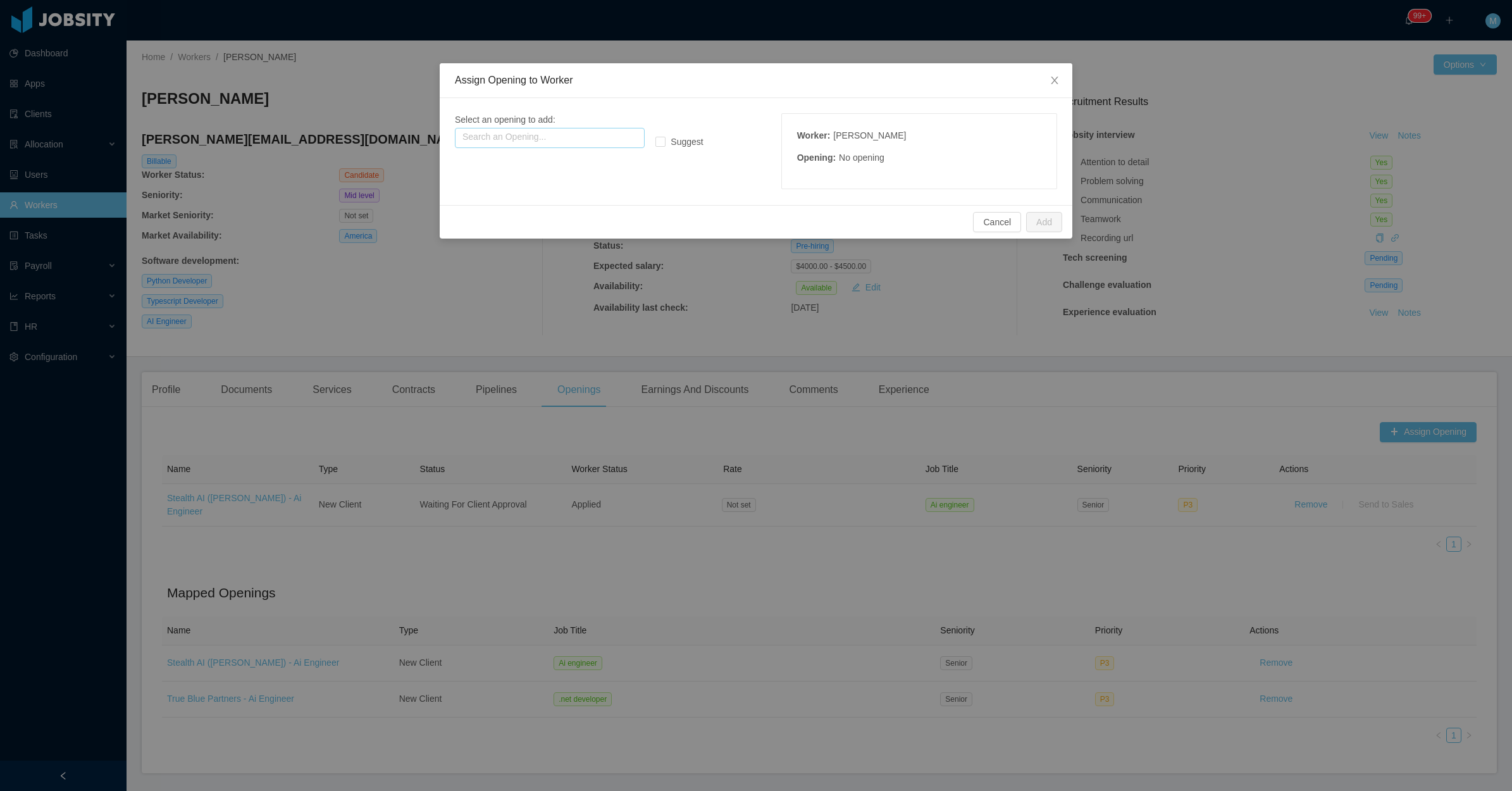
click at [539, 141] on input "text" at bounding box center [549, 138] width 189 height 20
drag, startPoint x: 523, startPoint y: 147, endPoint x: 457, endPoint y: 140, distance: 66.4
click at [452, 141] on div "Select an opening to add: Search an Opening... ***** kiran Suggest Worker : Gus…" at bounding box center [755, 152] width 633 height 107
click at [466, 140] on input "*****" at bounding box center [549, 138] width 189 height 20
type input "*"
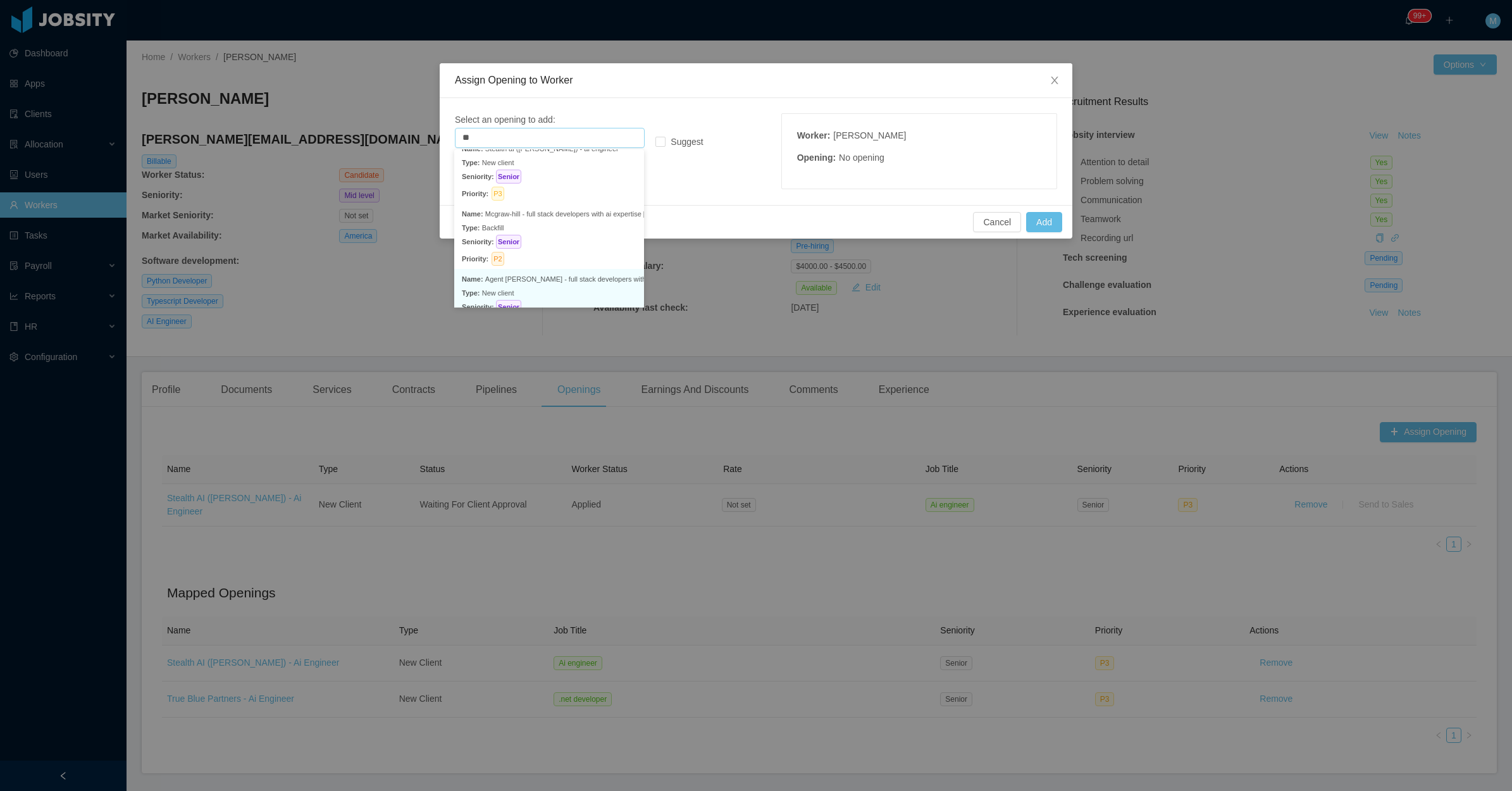
scroll to position [238, 0]
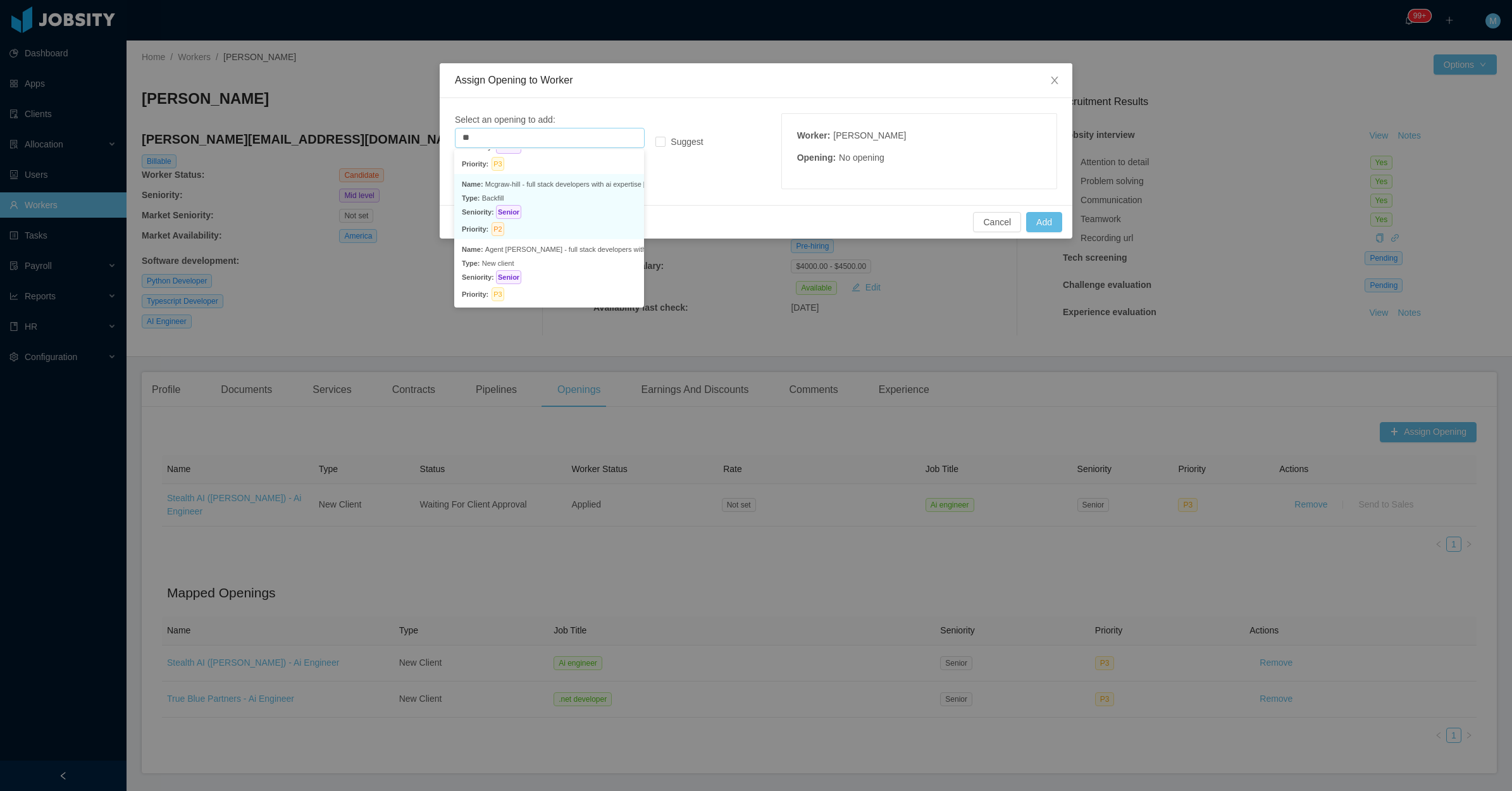
drag, startPoint x: 595, startPoint y: 216, endPoint x: 609, endPoint y: 211, distance: 14.9
click at [595, 215] on p "Seniority: Senior" at bounding box center [549, 212] width 174 height 14
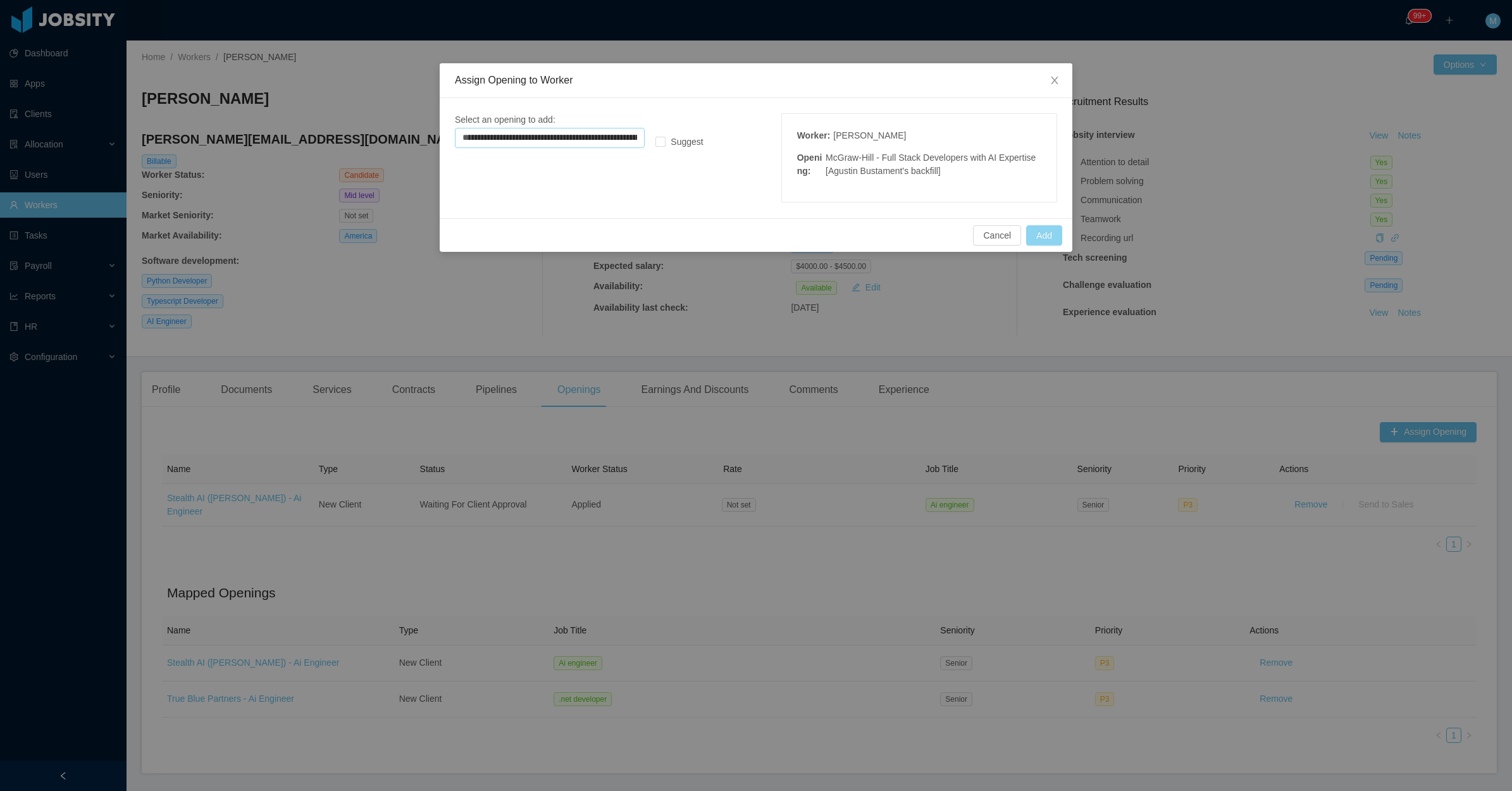
type input "**********"
click at [1036, 232] on button "Add" at bounding box center [1044, 236] width 36 height 20
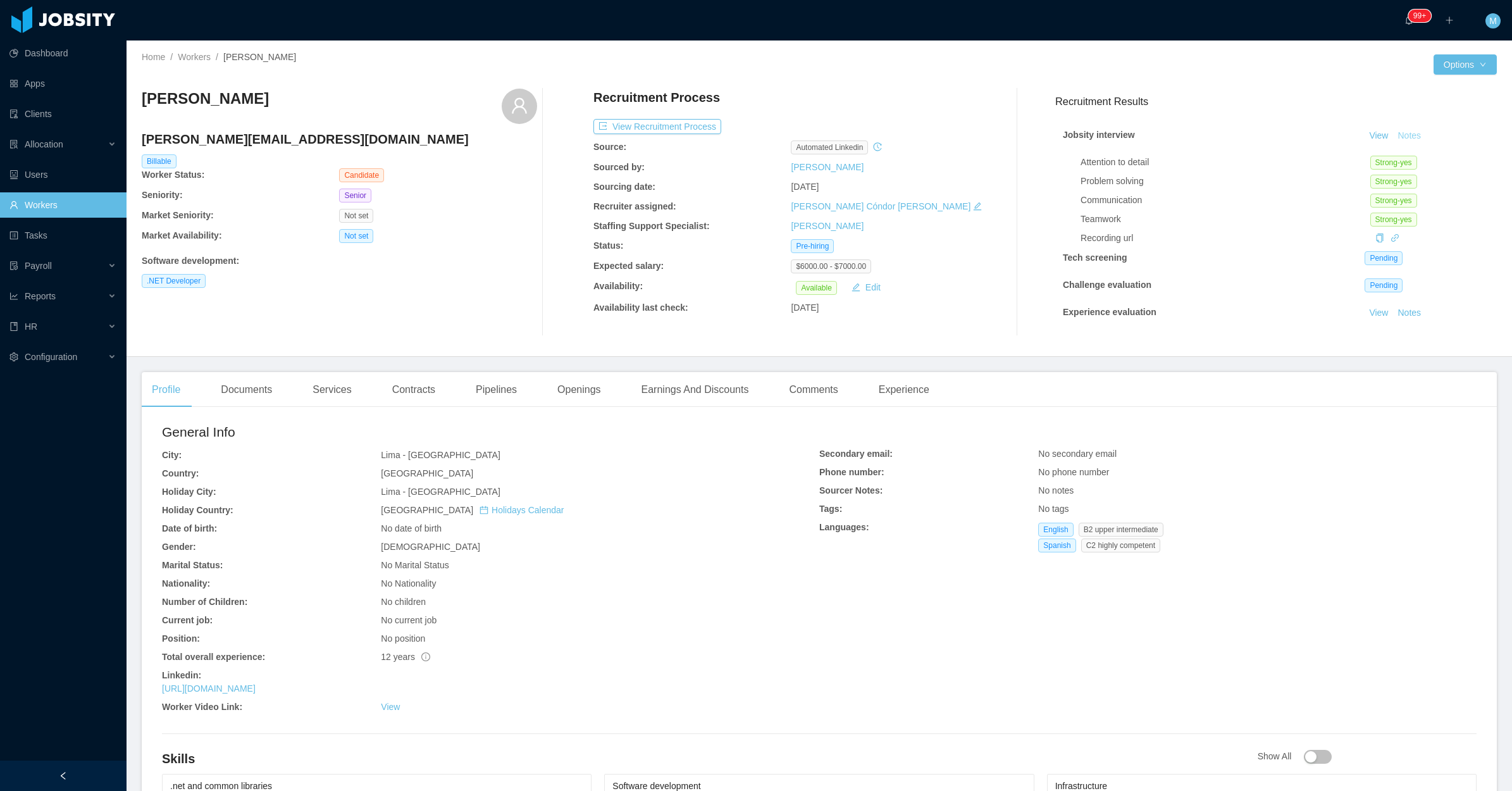
click at [1395, 136] on button "Notes" at bounding box center [1408, 135] width 34 height 15
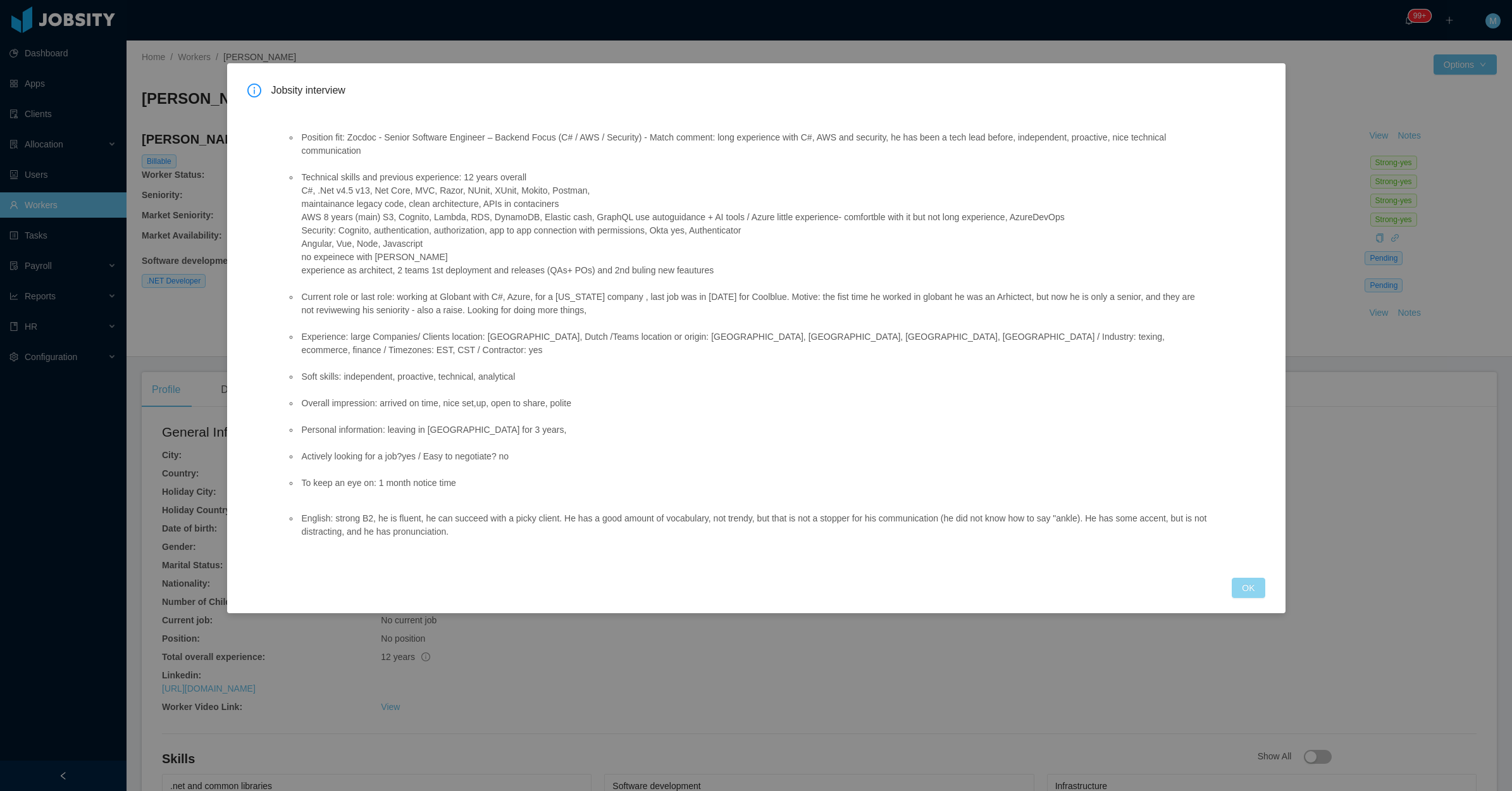
click at [1246, 578] on button "OK" at bounding box center [1248, 588] width 33 height 20
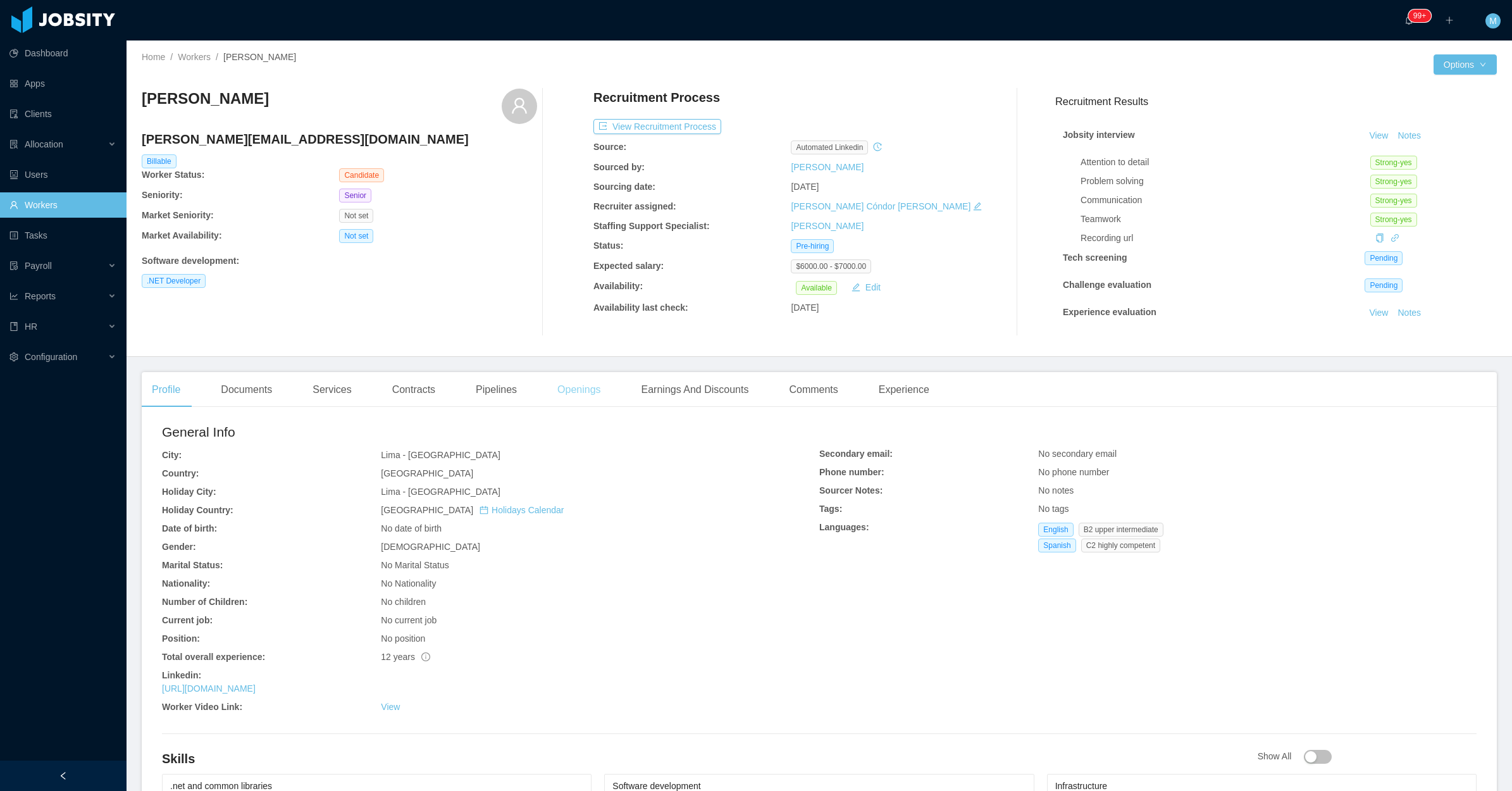
click at [560, 383] on div "Openings" at bounding box center [578, 389] width 64 height 35
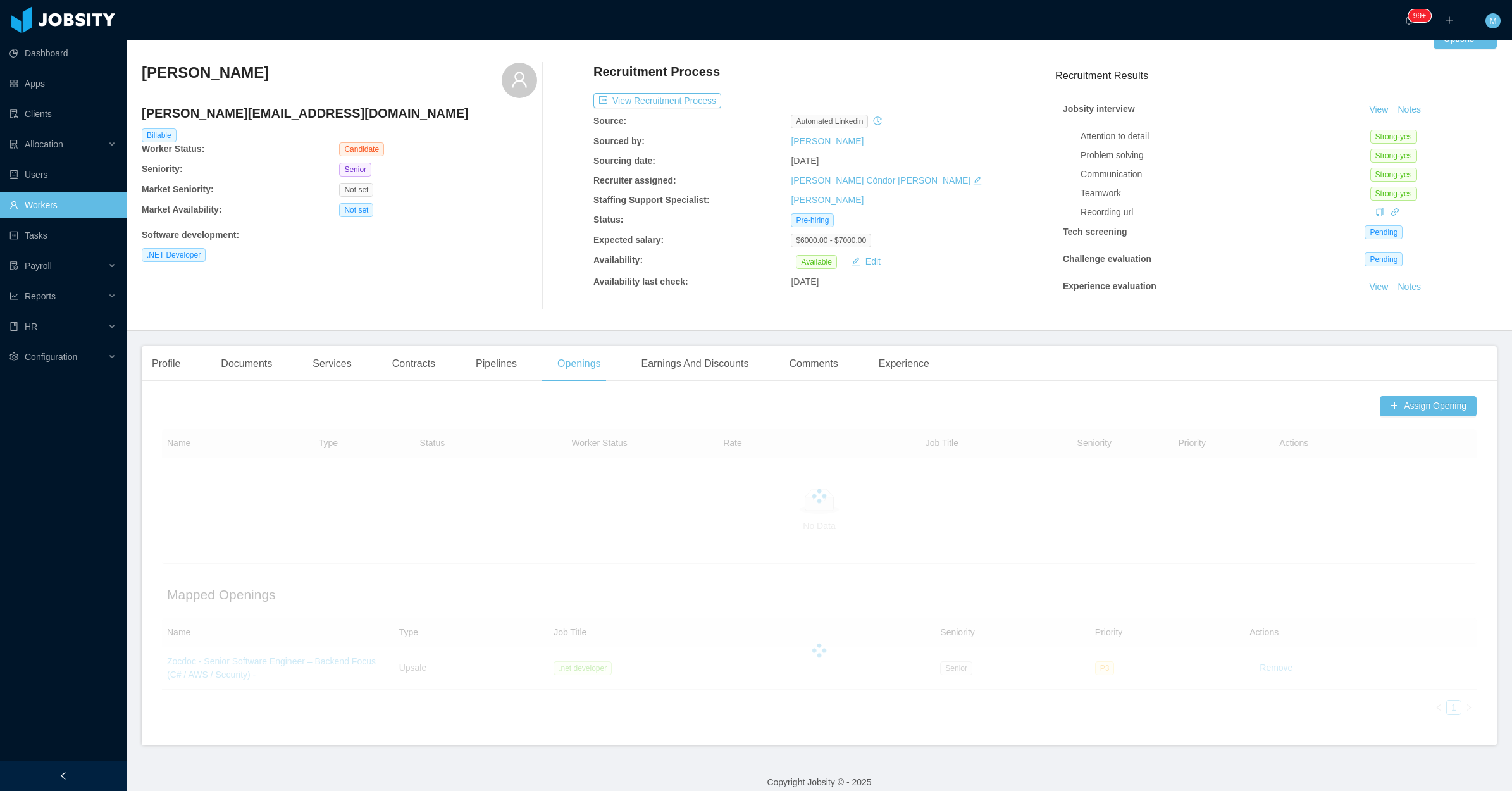
scroll to position [40, 0]
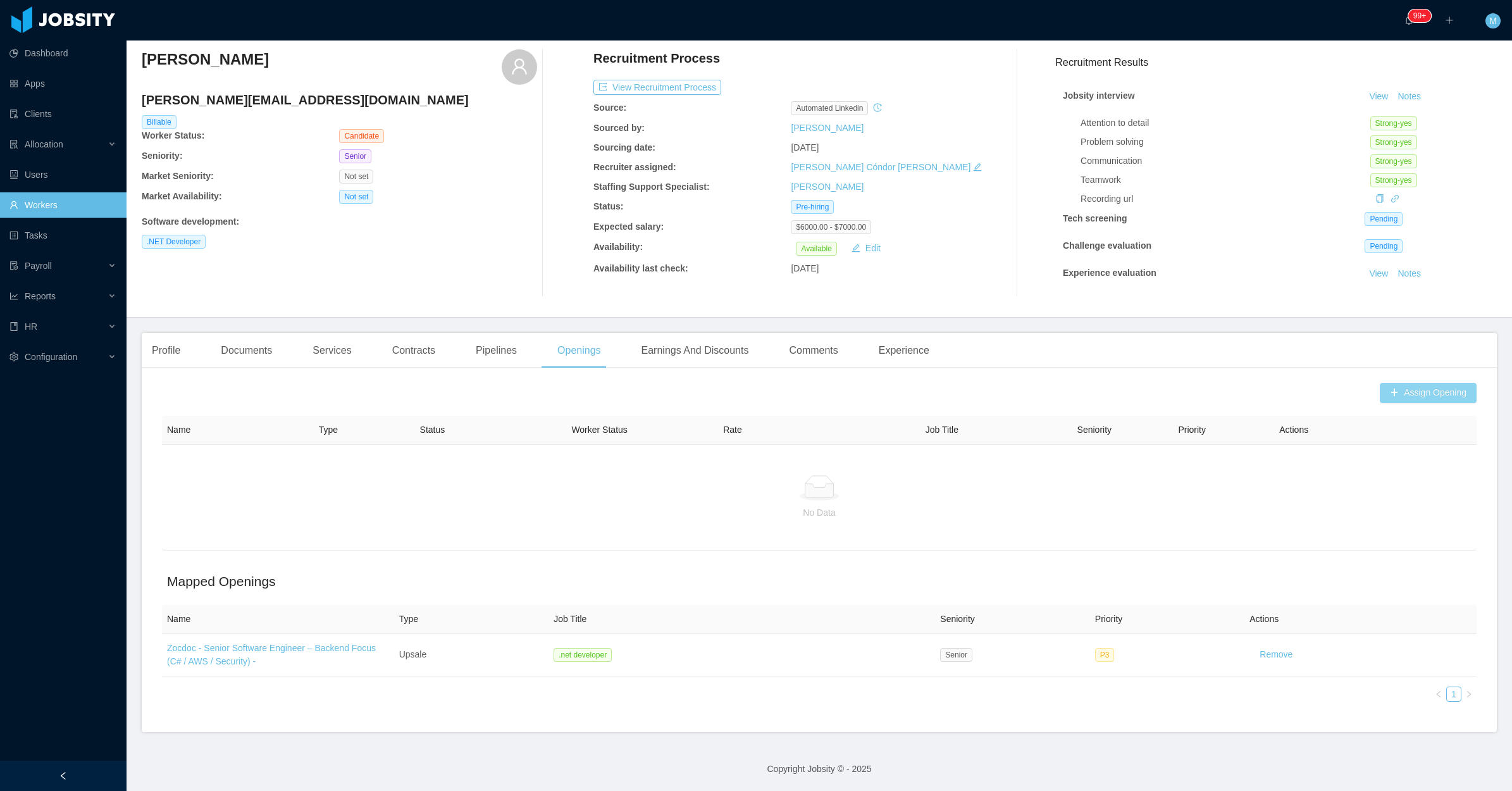
click at [1403, 388] on button "Assign Opening" at bounding box center [1427, 393] width 97 height 20
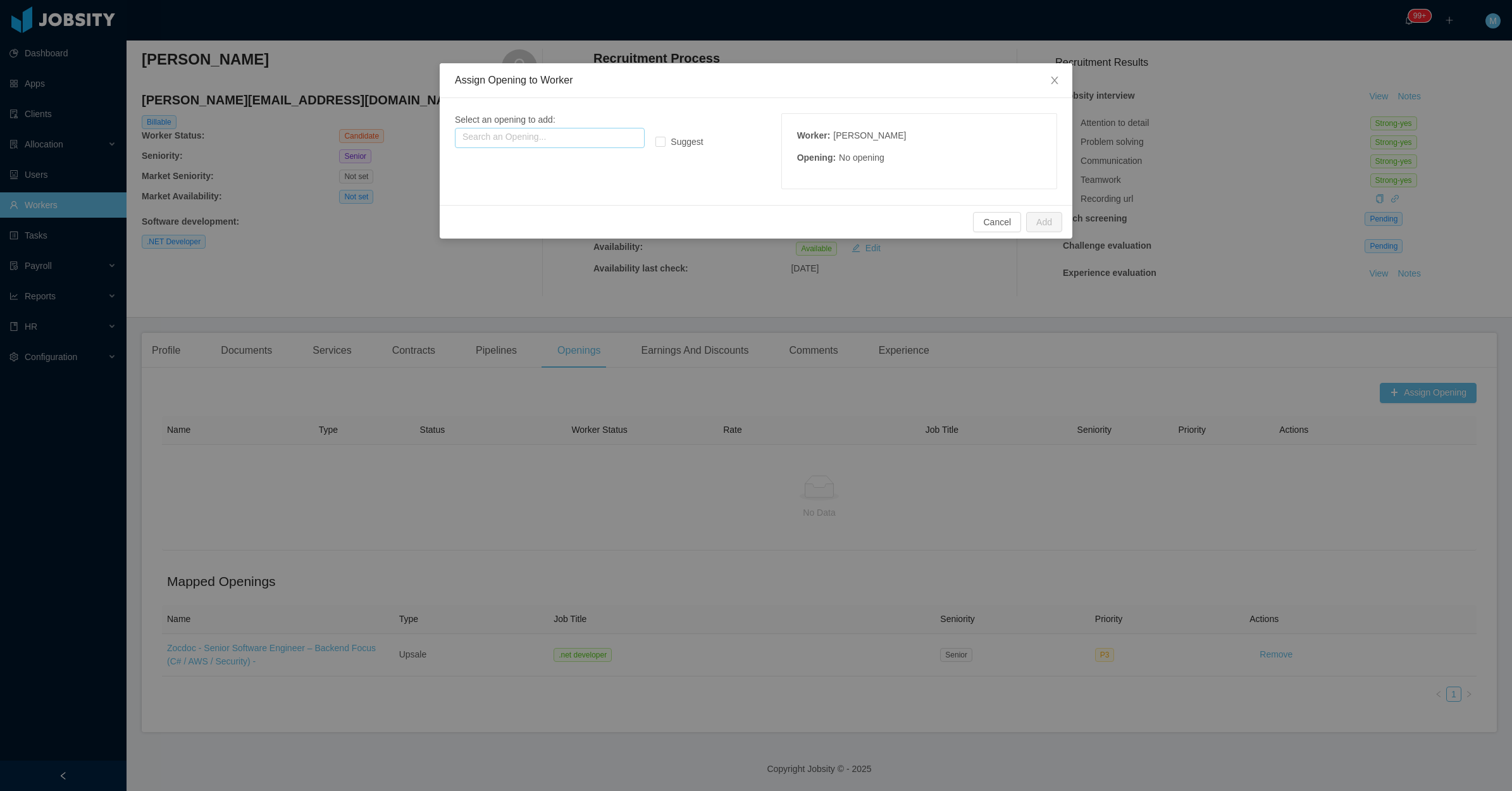
click at [509, 144] on input "text" at bounding box center [549, 138] width 189 height 20
type input "*"
drag, startPoint x: 558, startPoint y: 181, endPoint x: 570, endPoint y: 178, distance: 12.4
click at [559, 181] on p "Type: Upsale" at bounding box center [549, 176] width 174 height 14
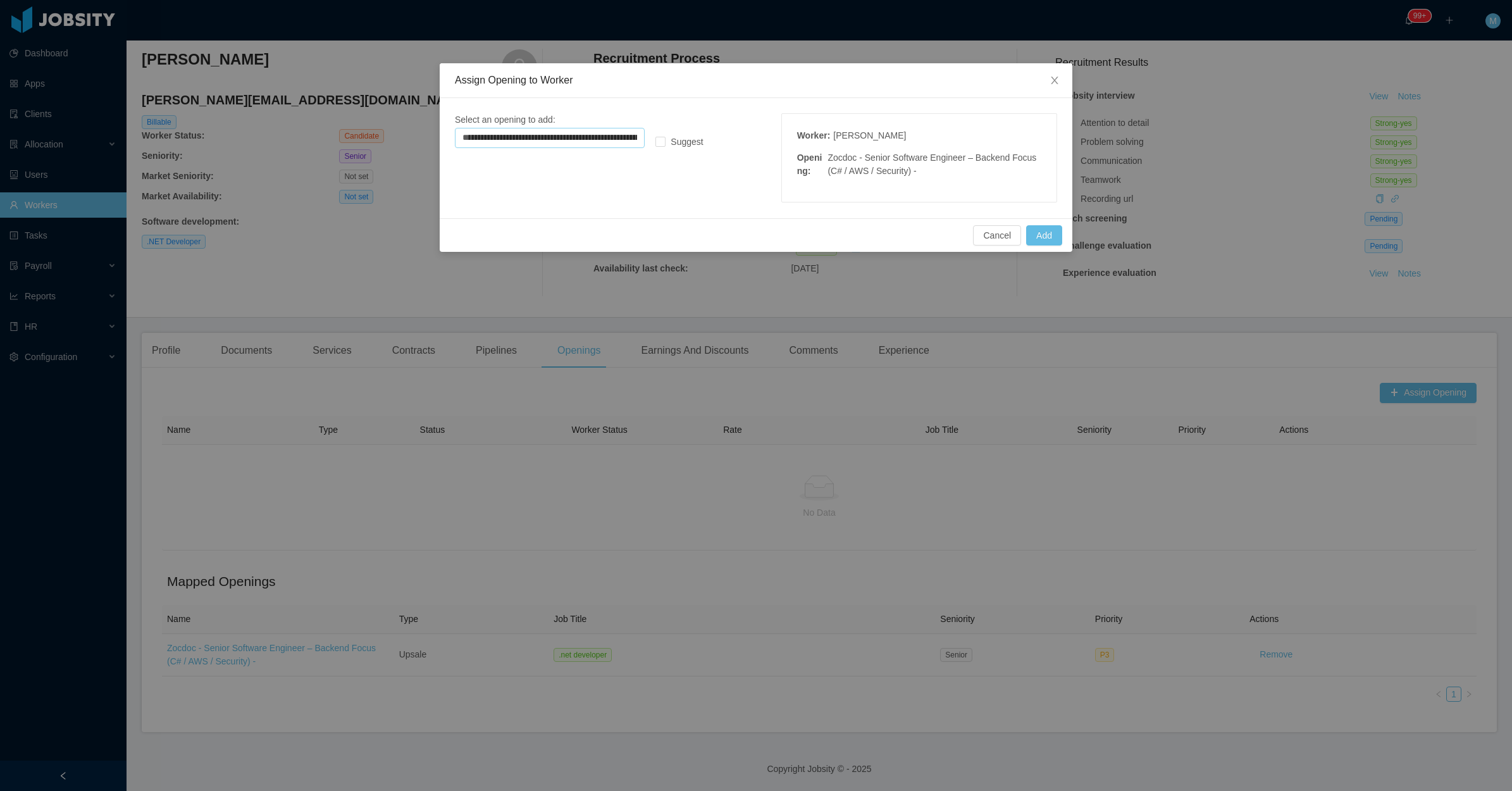
type input "**********"
click at [1039, 223] on div "Cancel Add" at bounding box center [755, 235] width 633 height 34
click at [1042, 226] on button "Add" at bounding box center [1044, 236] width 36 height 20
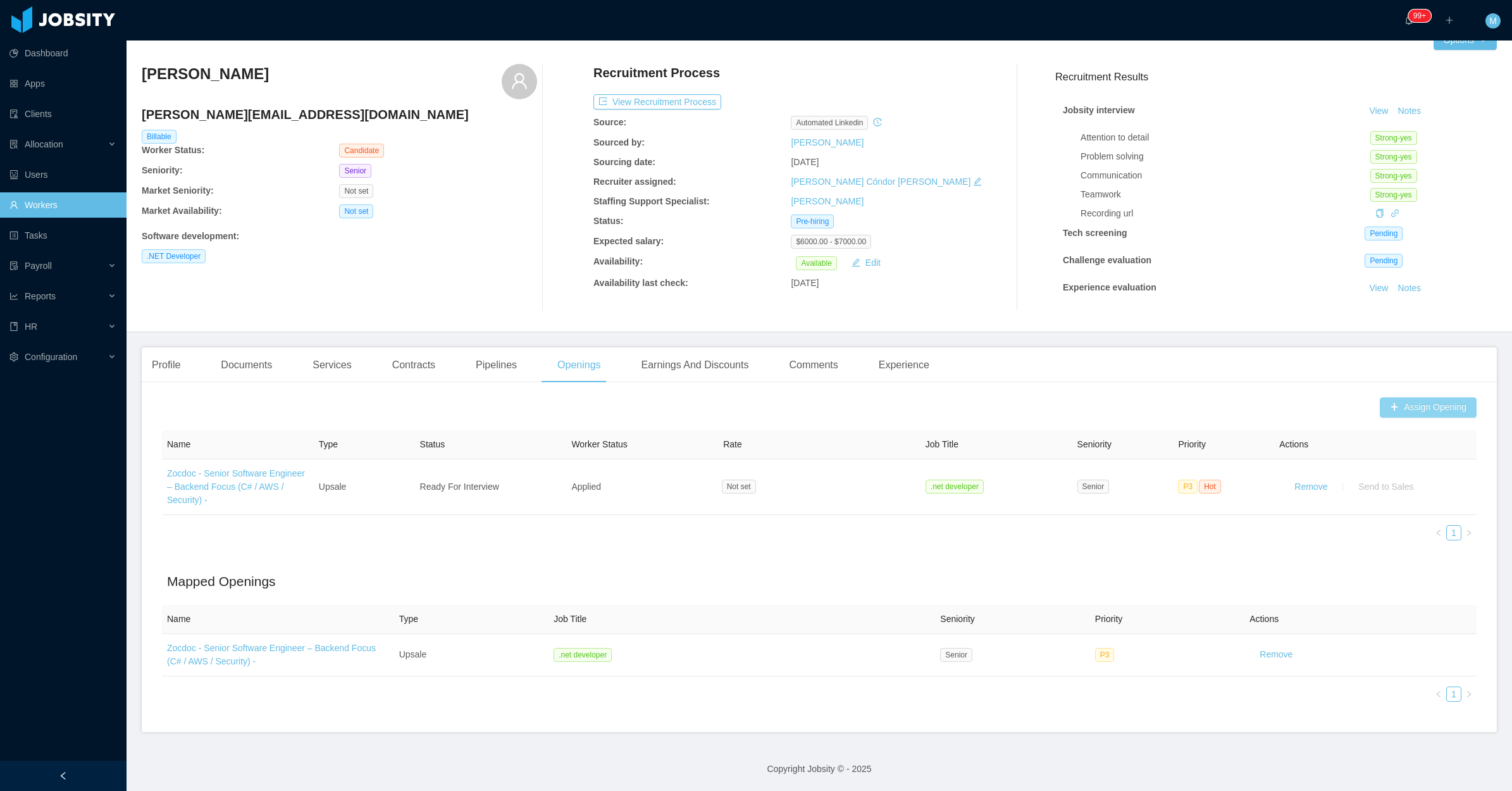
scroll to position [37, 0]
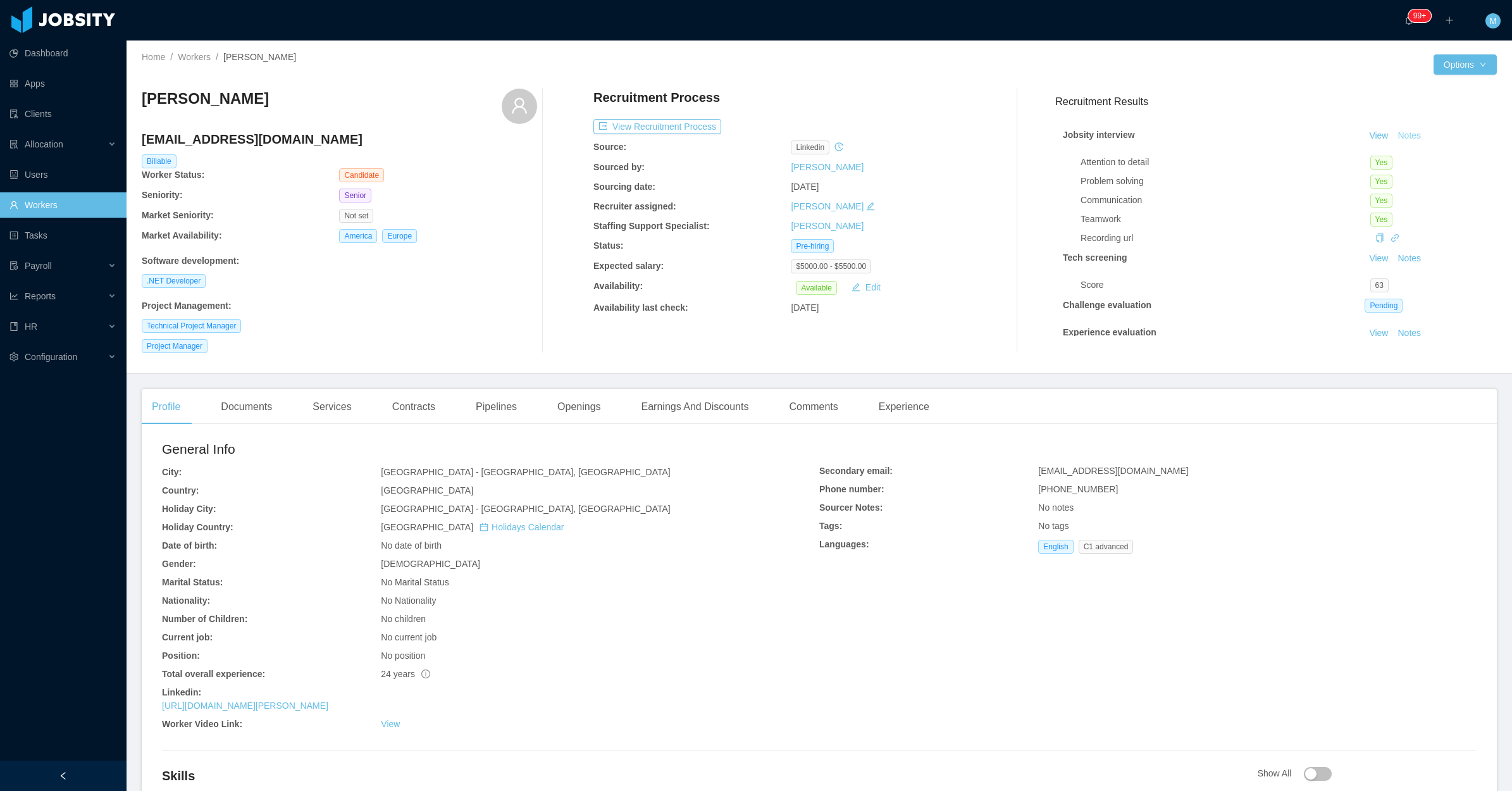
click at [1392, 134] on button "Notes" at bounding box center [1408, 135] width 34 height 15
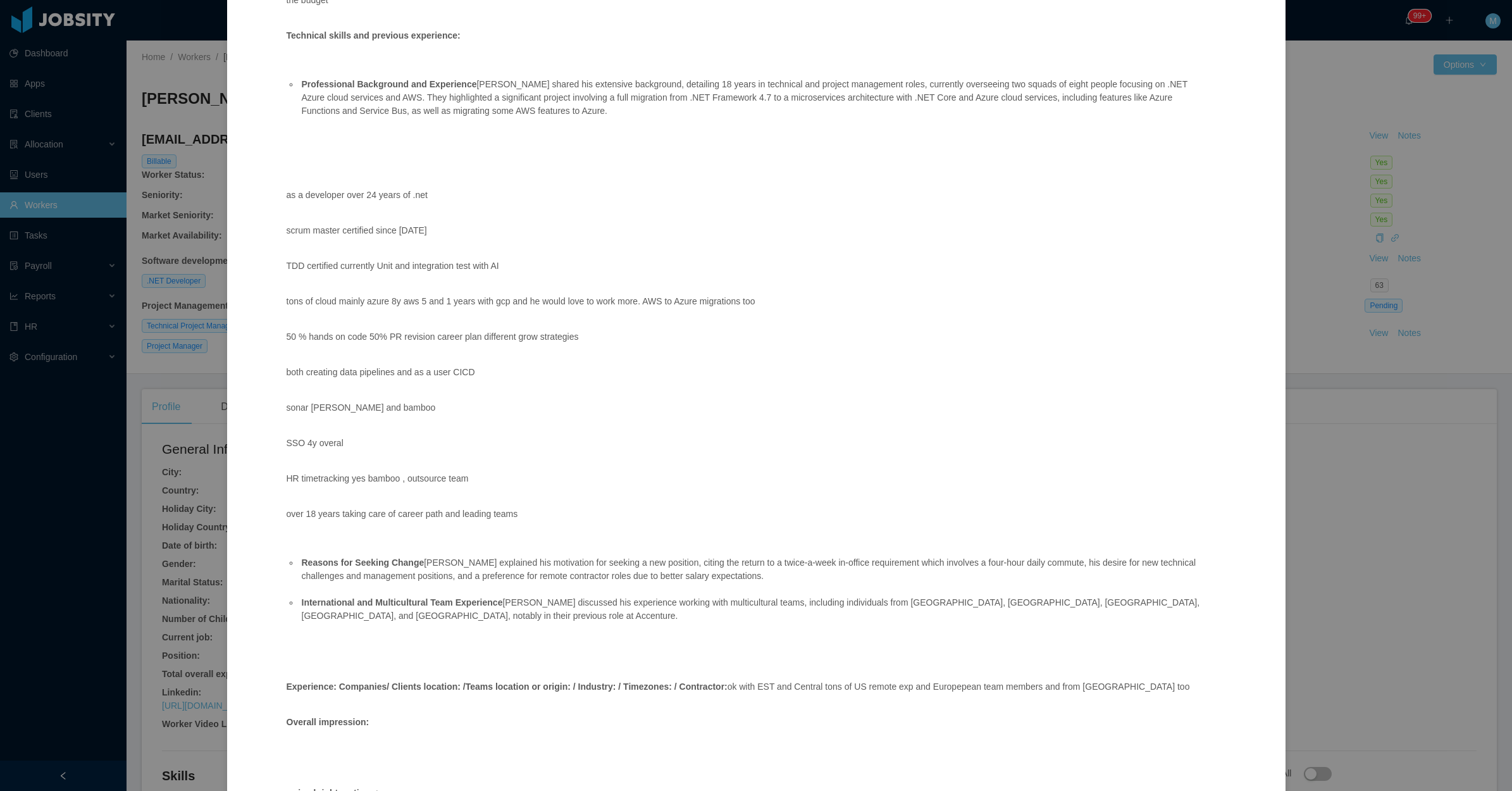
scroll to position [559, 0]
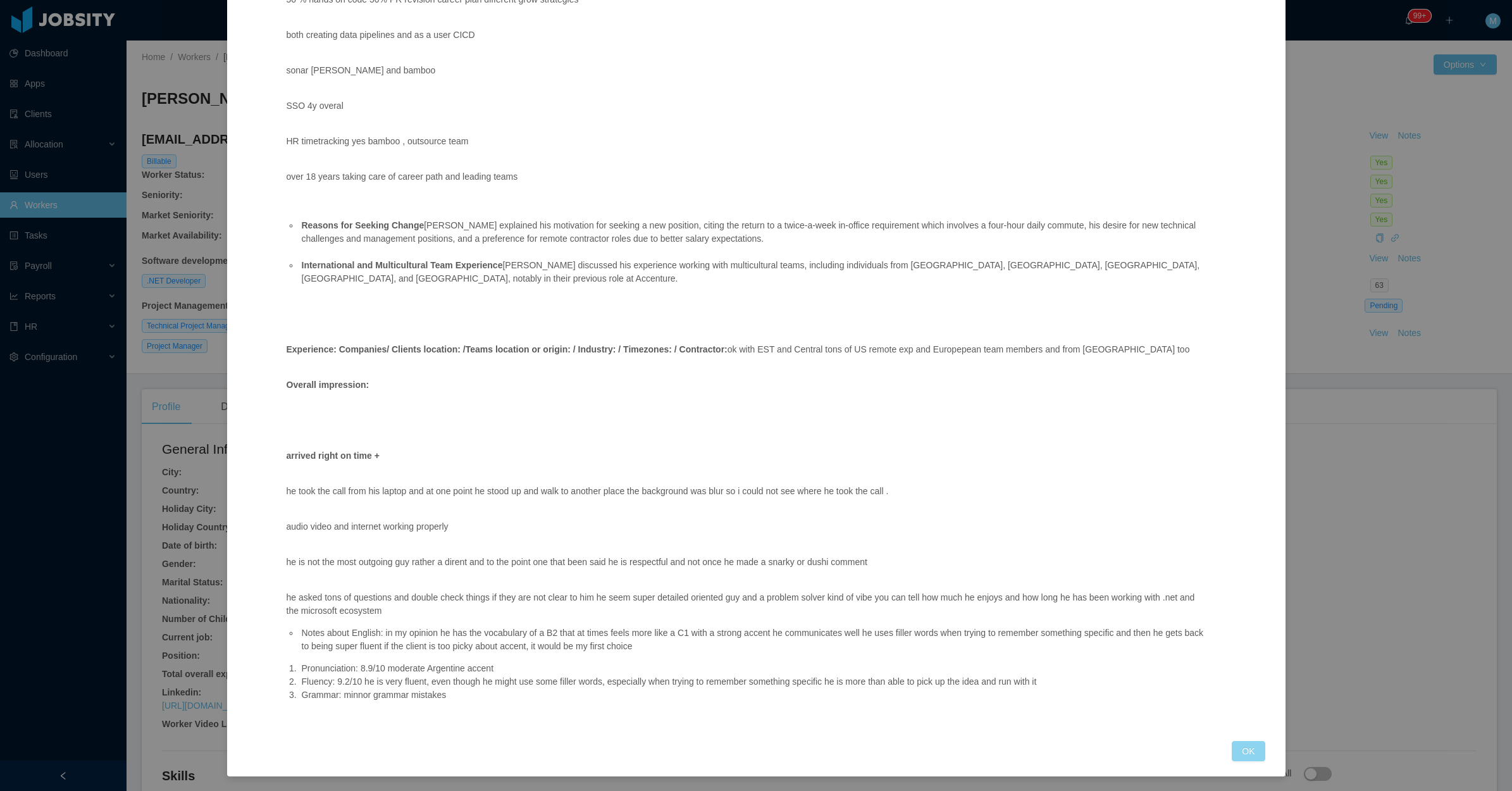
click at [1231, 751] on div "OK" at bounding box center [1248, 751] width 33 height 20
click at [1231, 748] on button "OK" at bounding box center [1248, 751] width 33 height 20
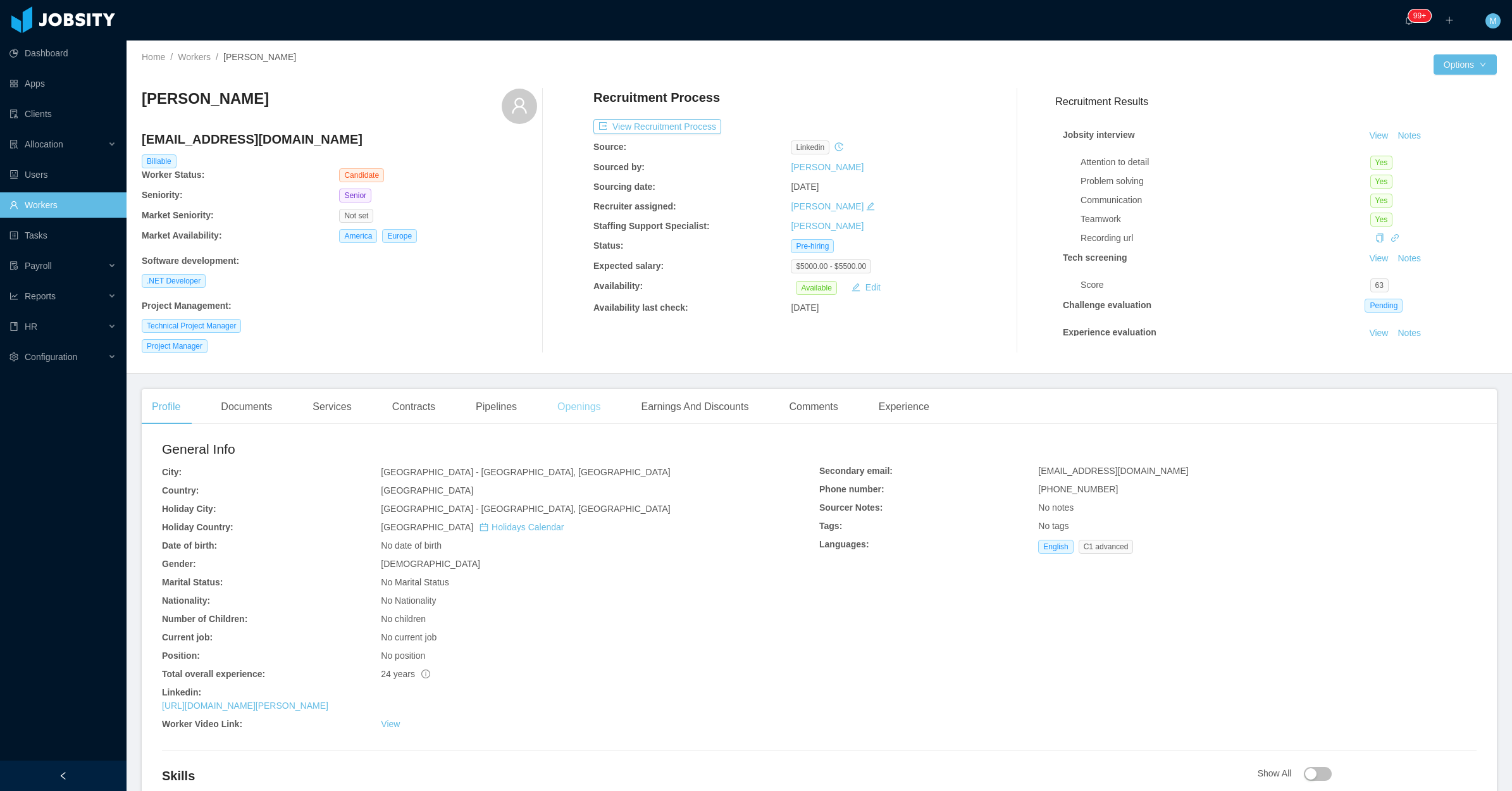
click at [585, 411] on div "Openings" at bounding box center [578, 407] width 64 height 35
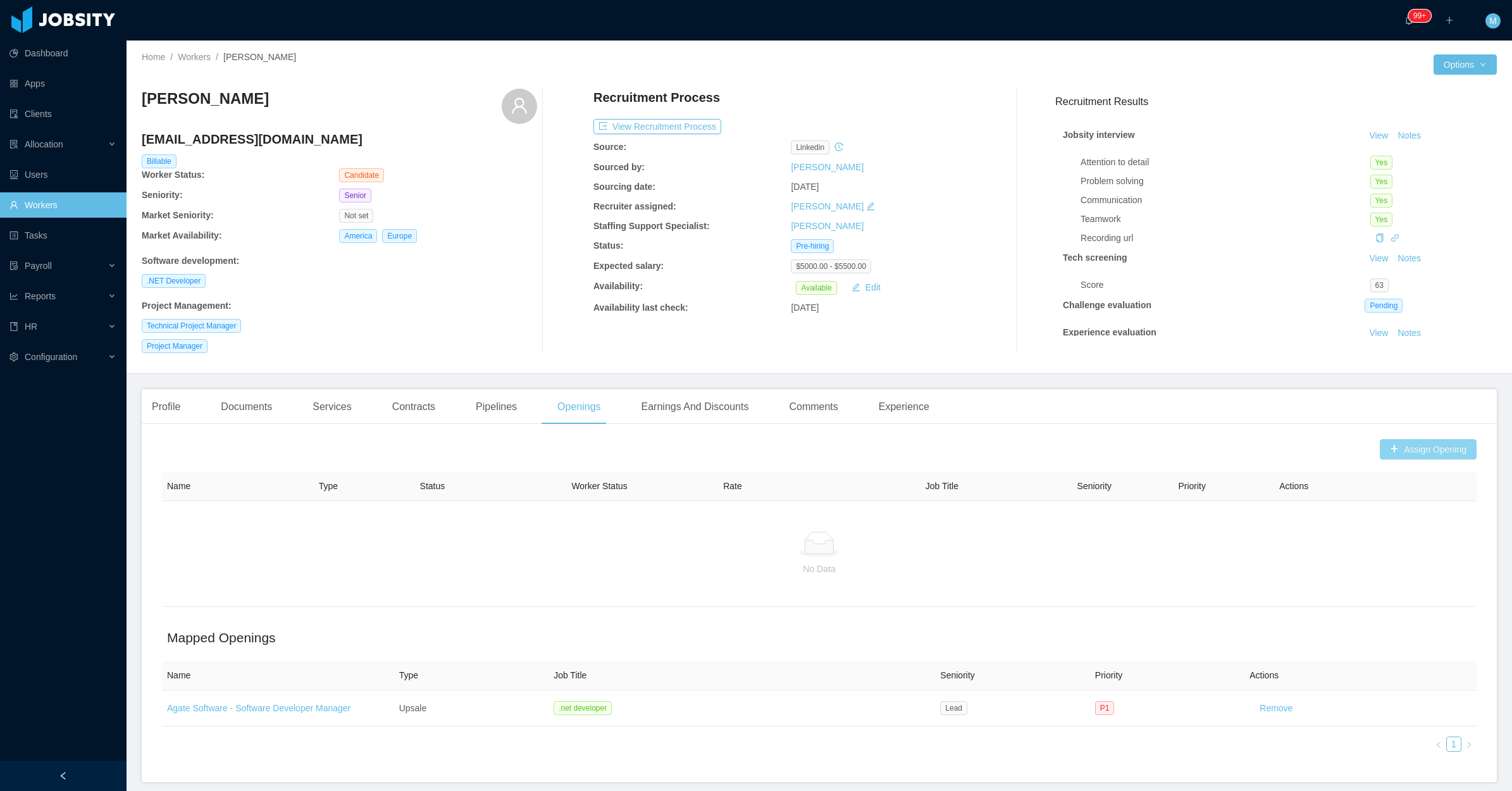
click at [1399, 455] on button "Assign Opening" at bounding box center [1427, 450] width 97 height 20
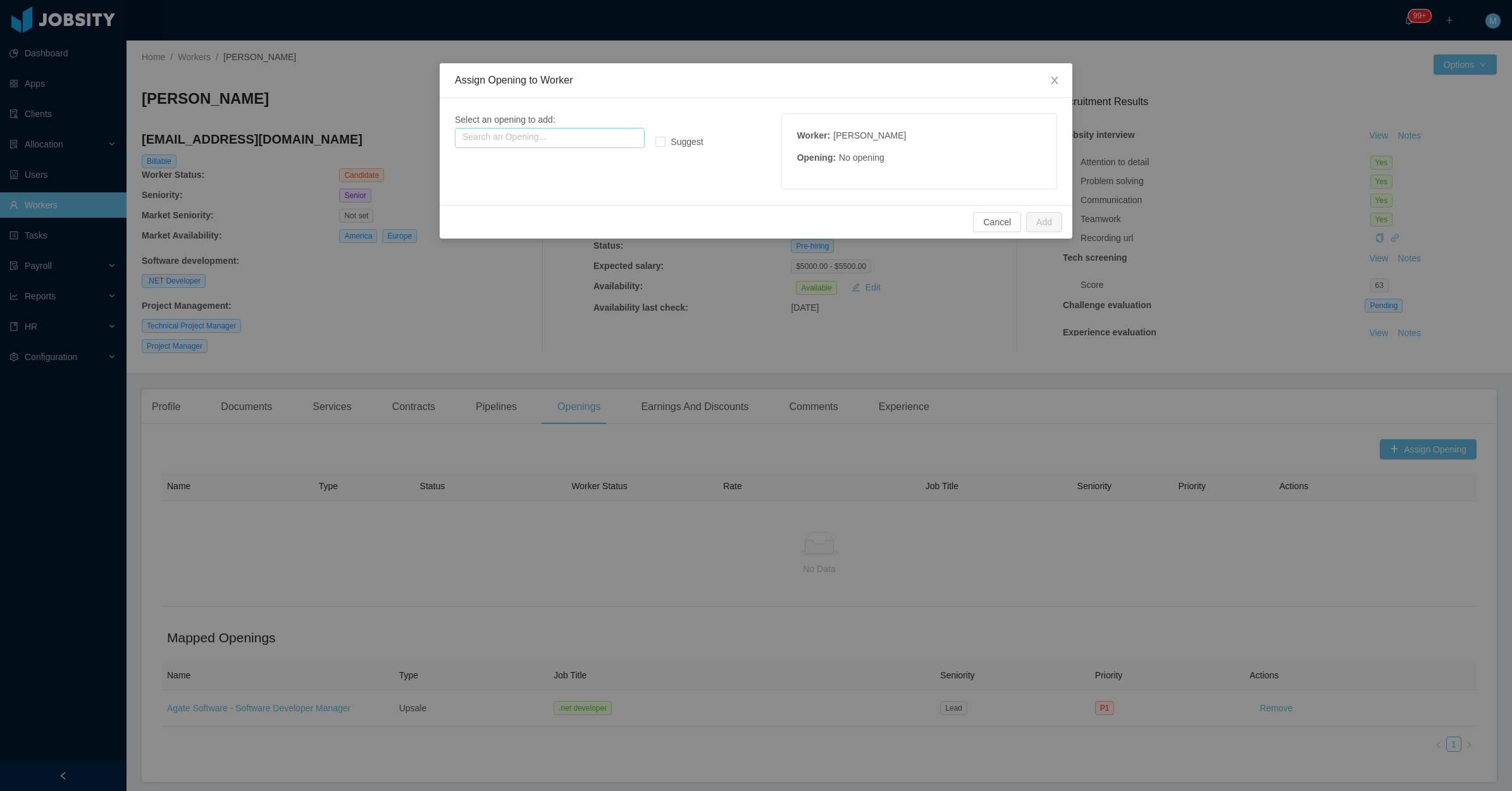
click at [583, 137] on input "text" at bounding box center [549, 138] width 189 height 20
click at [574, 179] on p "Type: Upsale" at bounding box center [549, 176] width 174 height 14
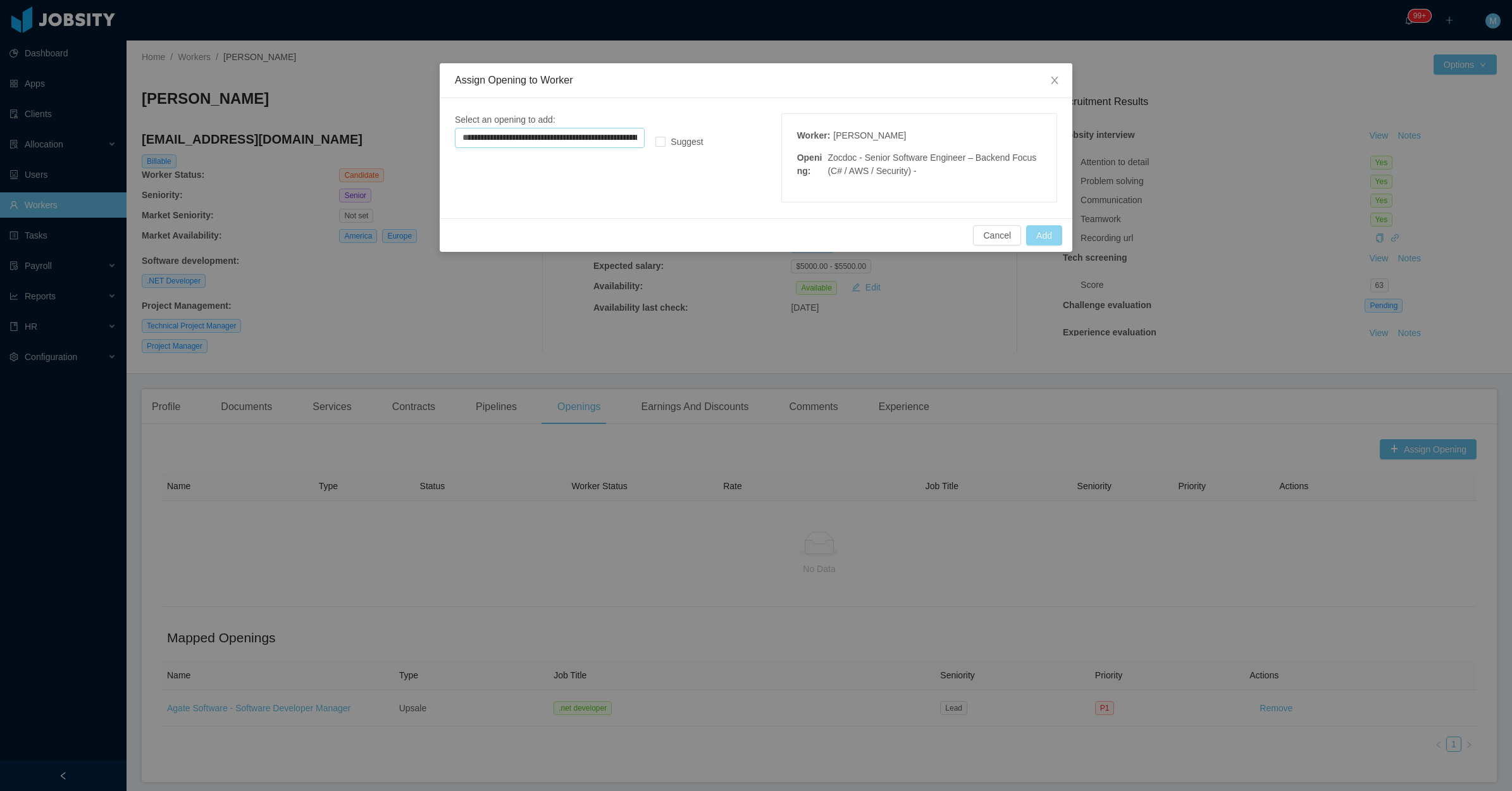
type input "**********"
click at [1042, 235] on button "Add" at bounding box center [1044, 236] width 36 height 20
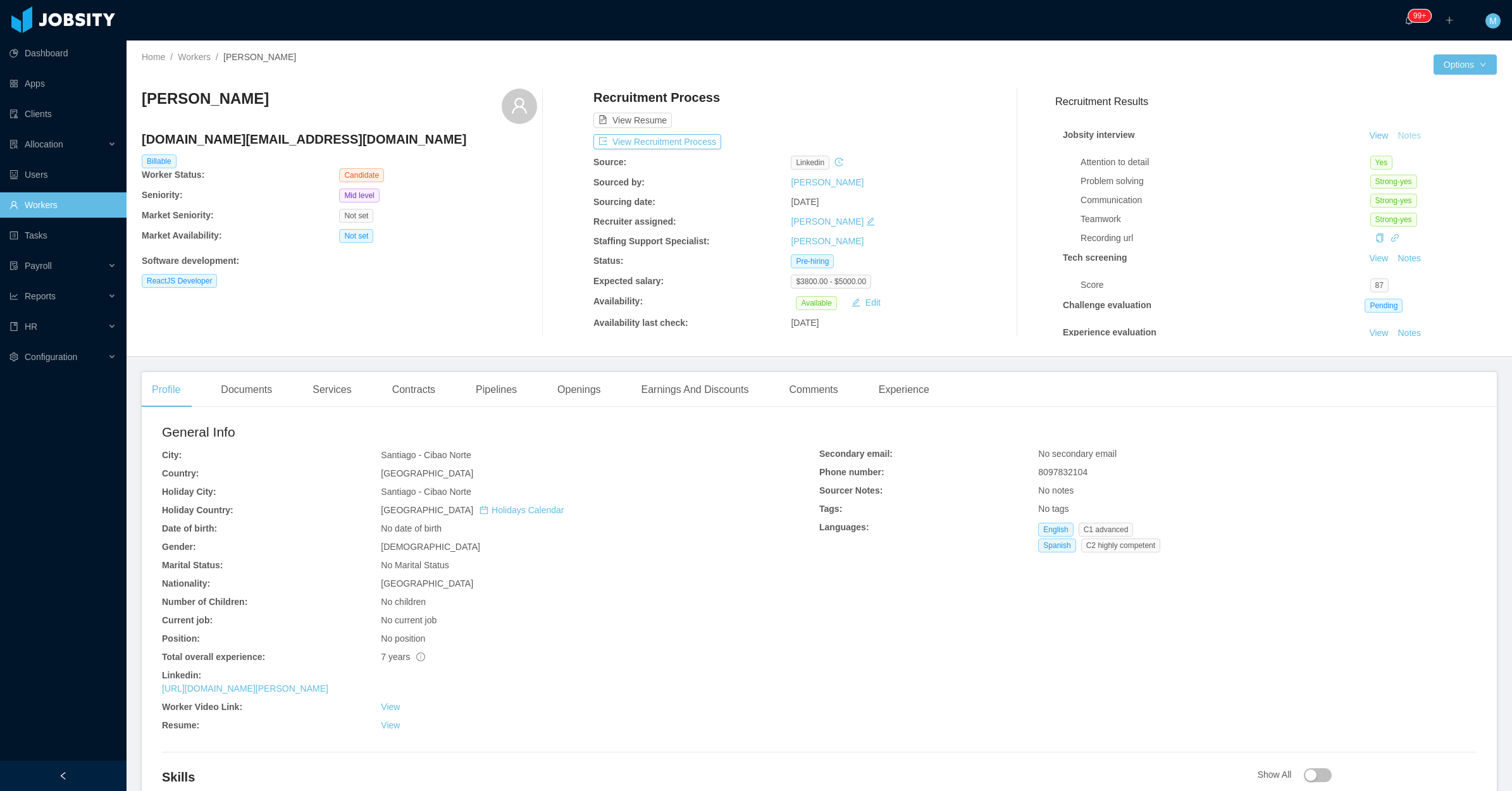
click at [1395, 130] on button "Notes" at bounding box center [1408, 135] width 34 height 15
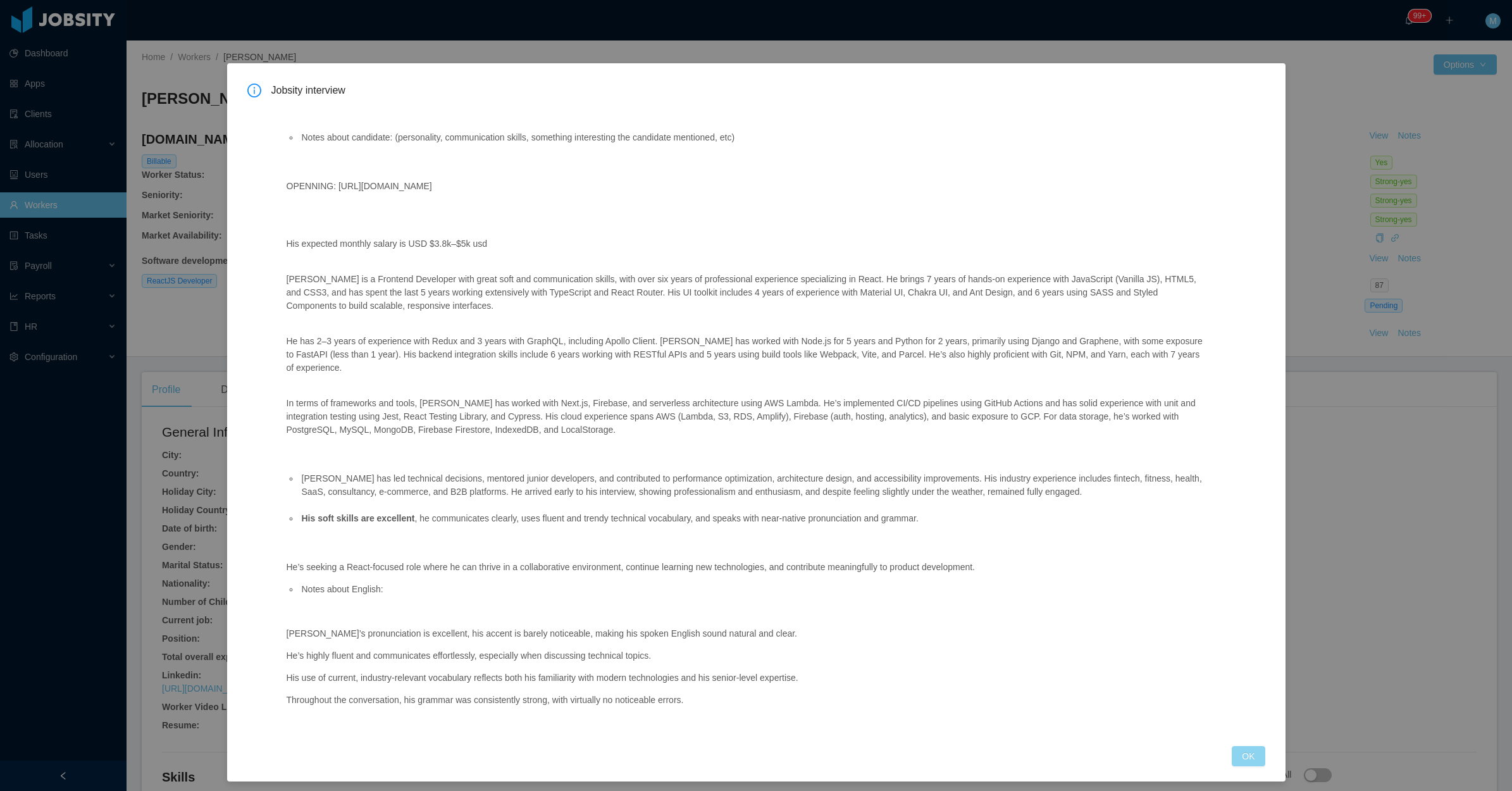
click at [1253, 750] on button "OK" at bounding box center [1248, 756] width 33 height 20
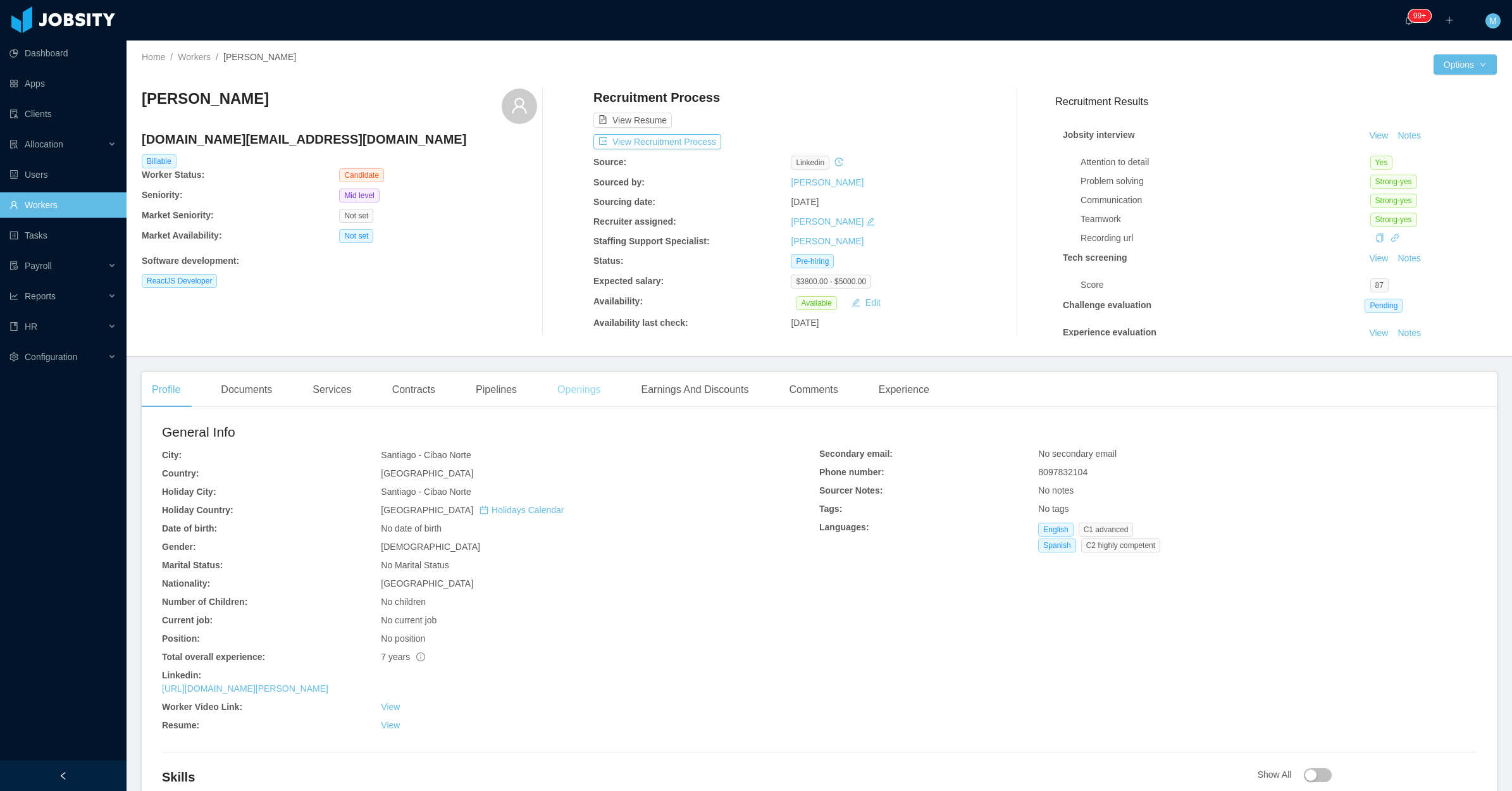
click at [584, 386] on div "Openings" at bounding box center [578, 389] width 64 height 35
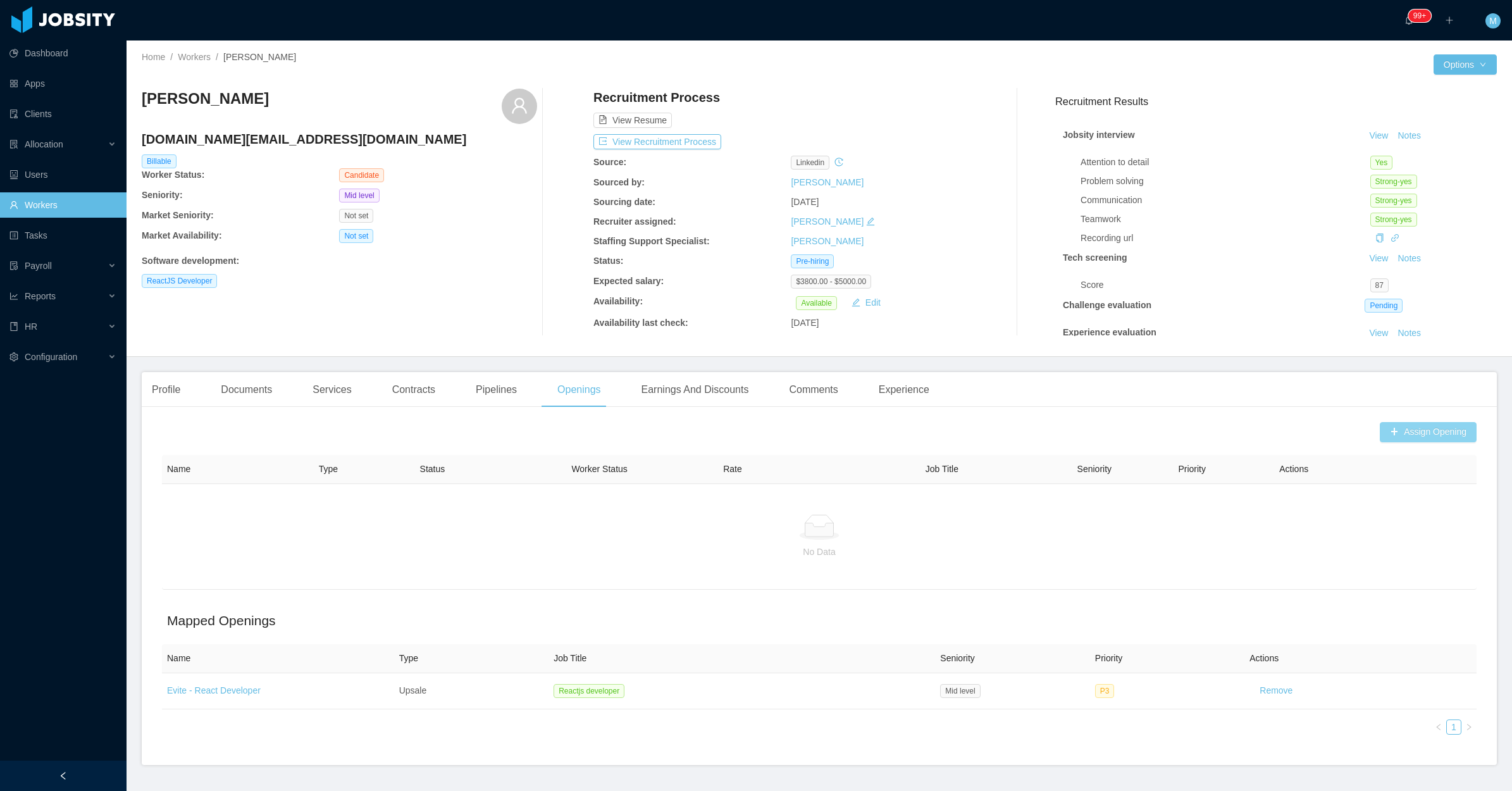
click at [1379, 426] on button "Assign Opening" at bounding box center [1427, 432] width 97 height 20
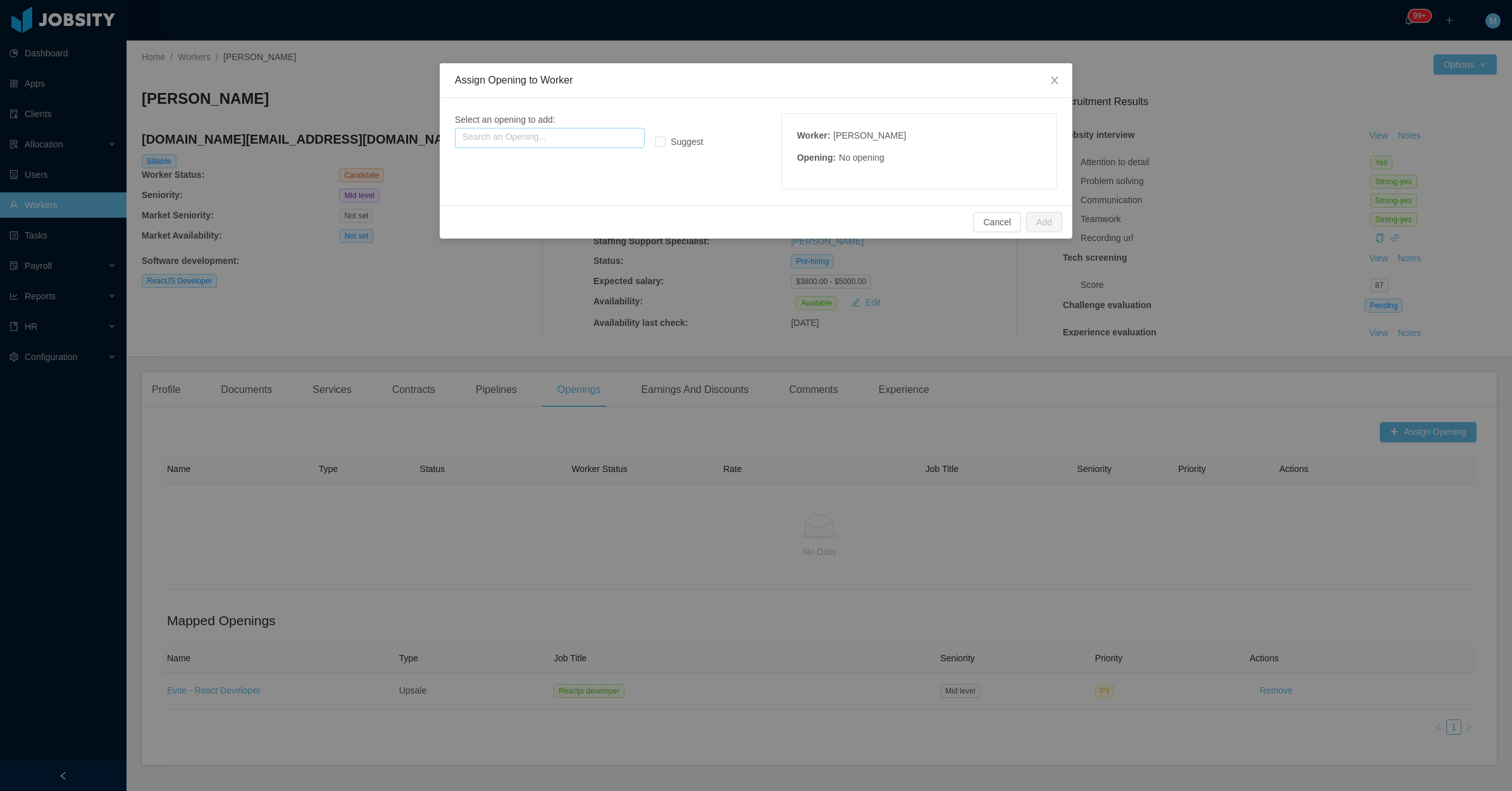
click at [583, 131] on input "text" at bounding box center [549, 138] width 189 height 20
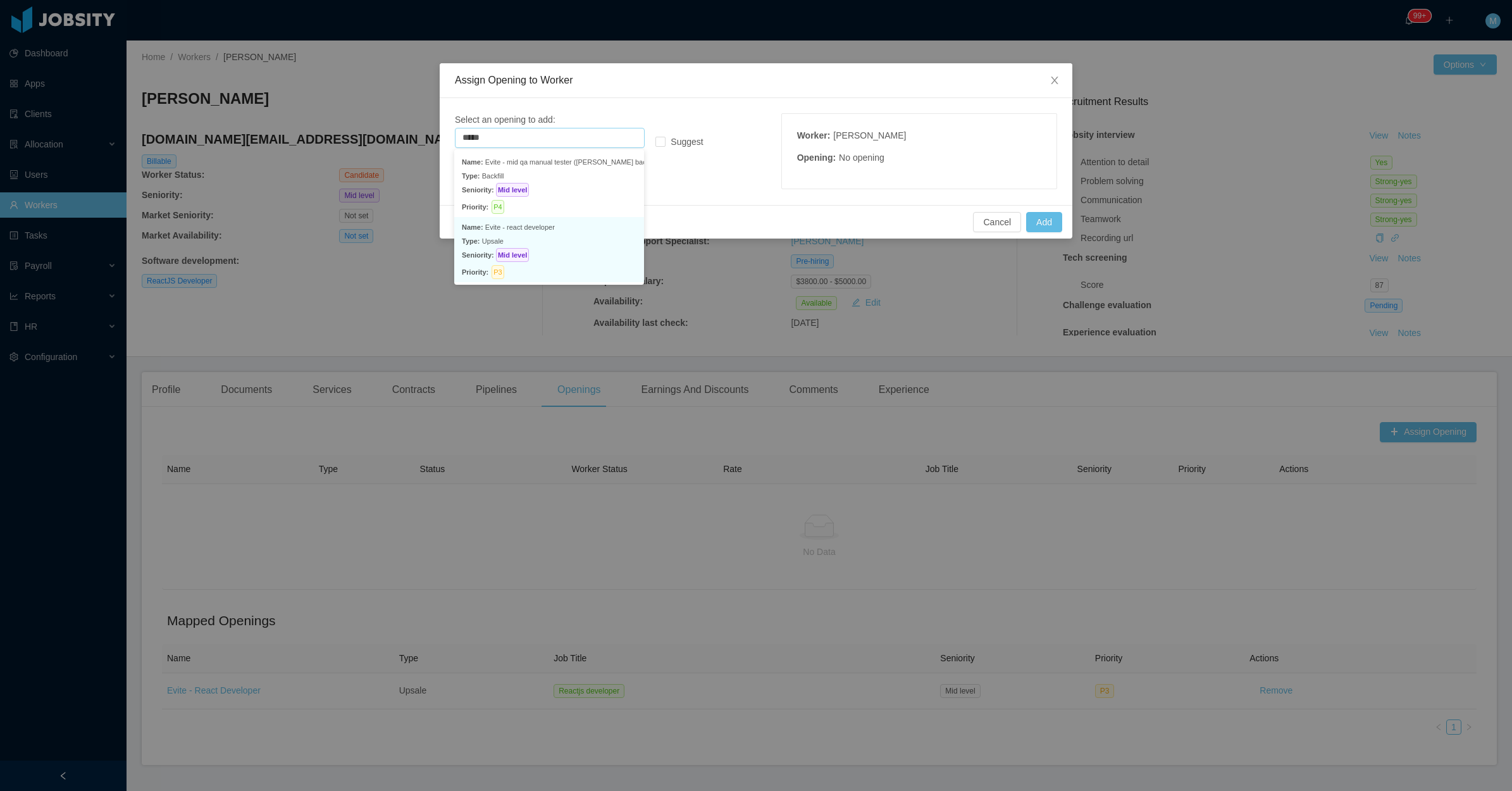
click at [567, 235] on p "Type: Upsale" at bounding box center [549, 241] width 174 height 14
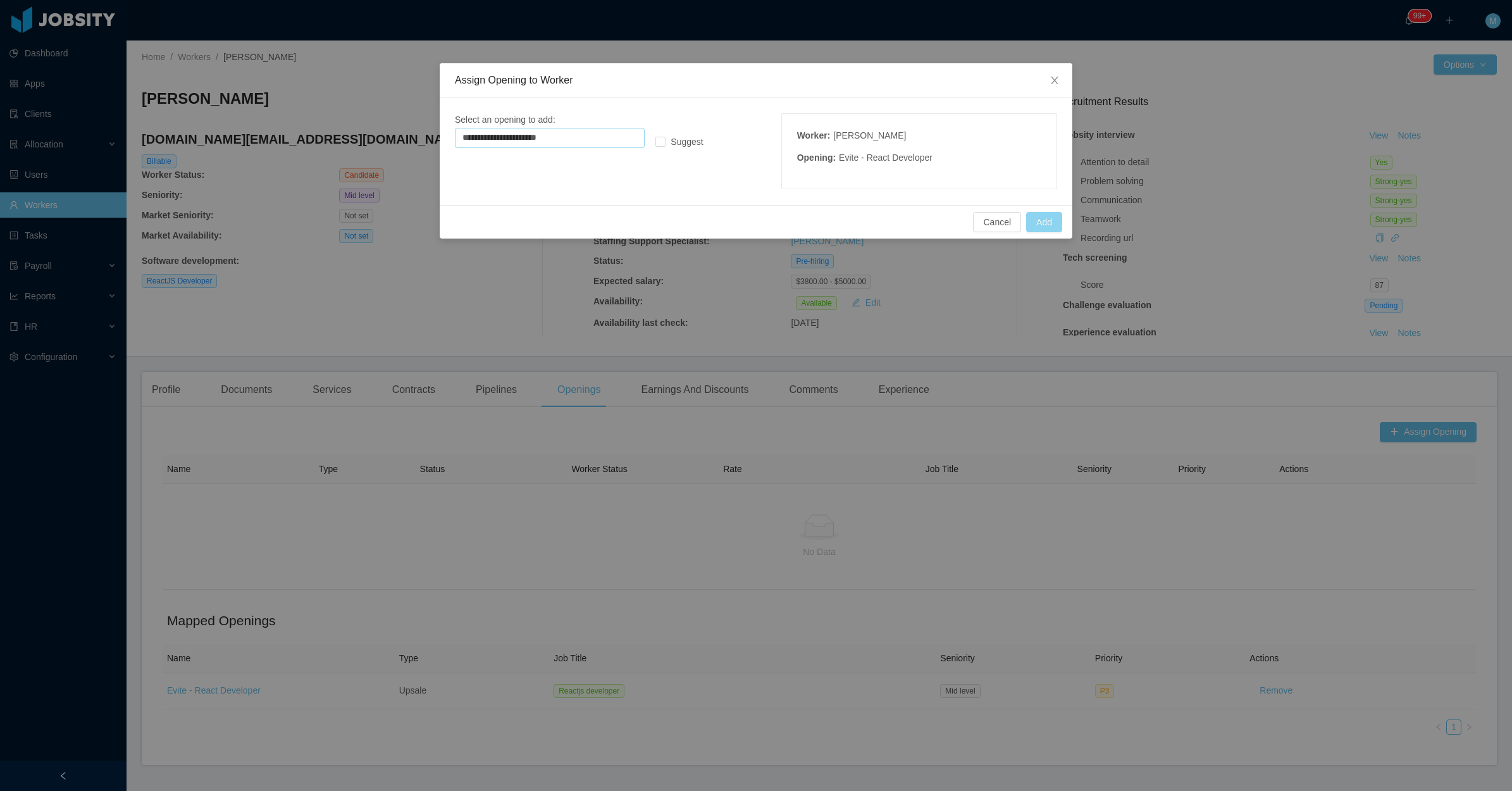
type input "**********"
click at [1038, 223] on button "Add" at bounding box center [1044, 223] width 36 height 20
